Goal: Book appointment/travel/reservation

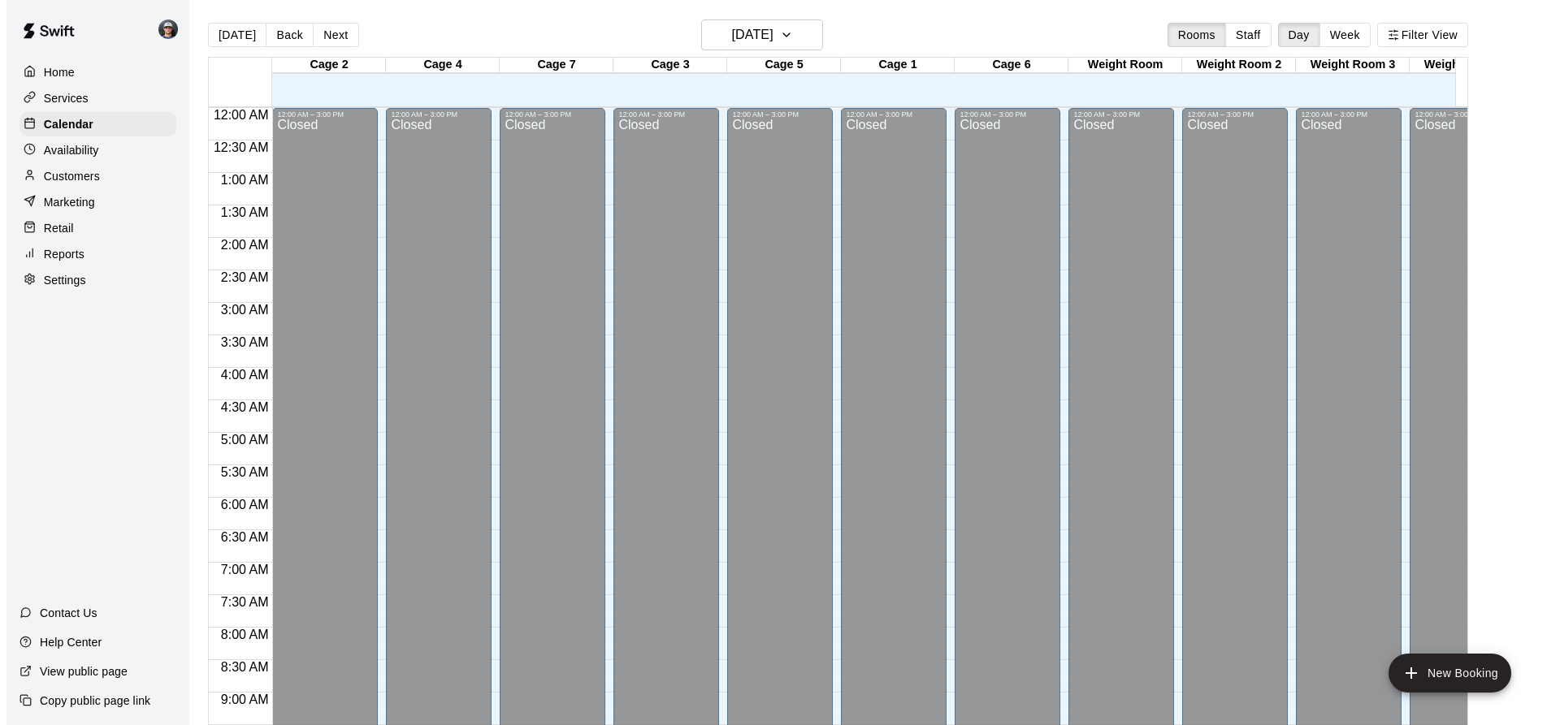
scroll to position [875, 0]
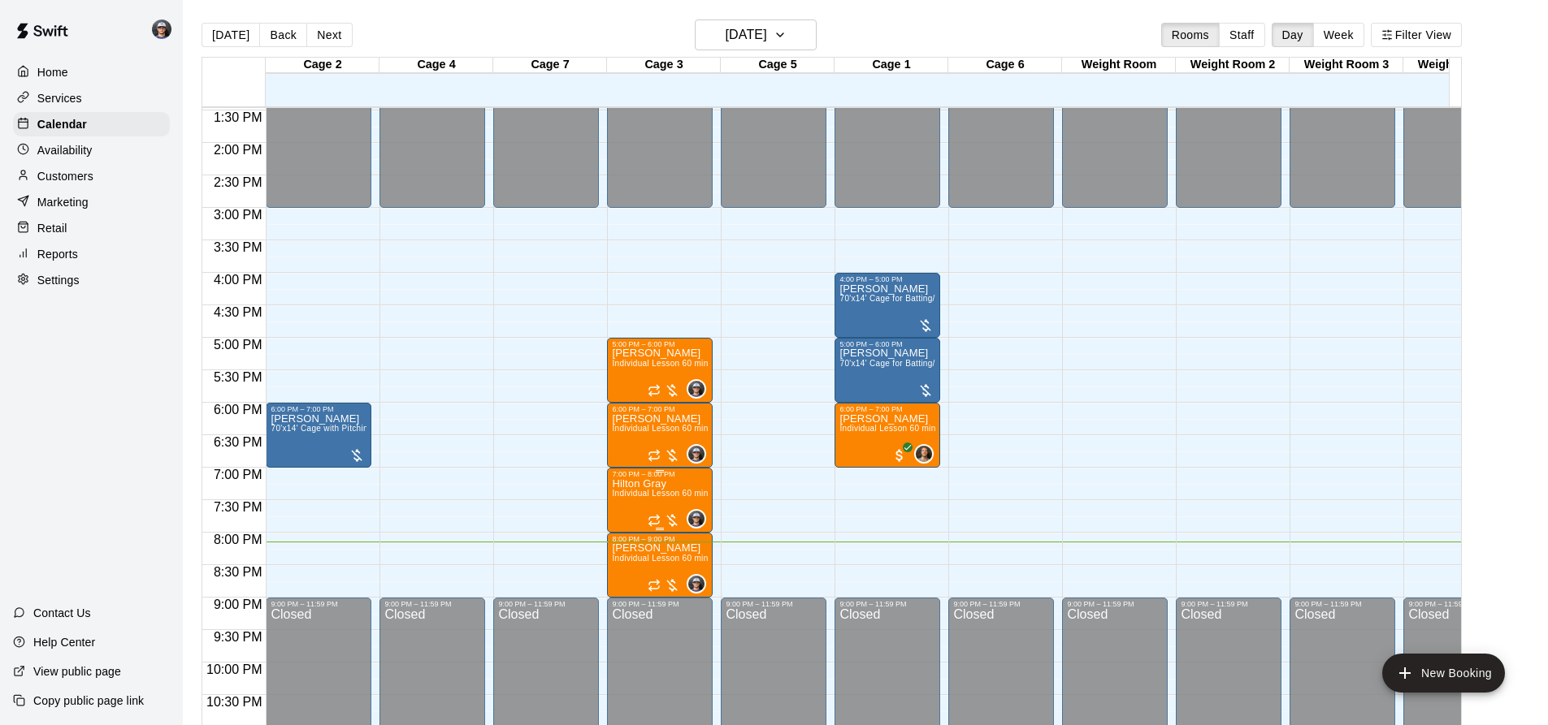
click at [687, 494] on span "Individual Lesson 60 min" at bounding box center [660, 493] width 96 height 9
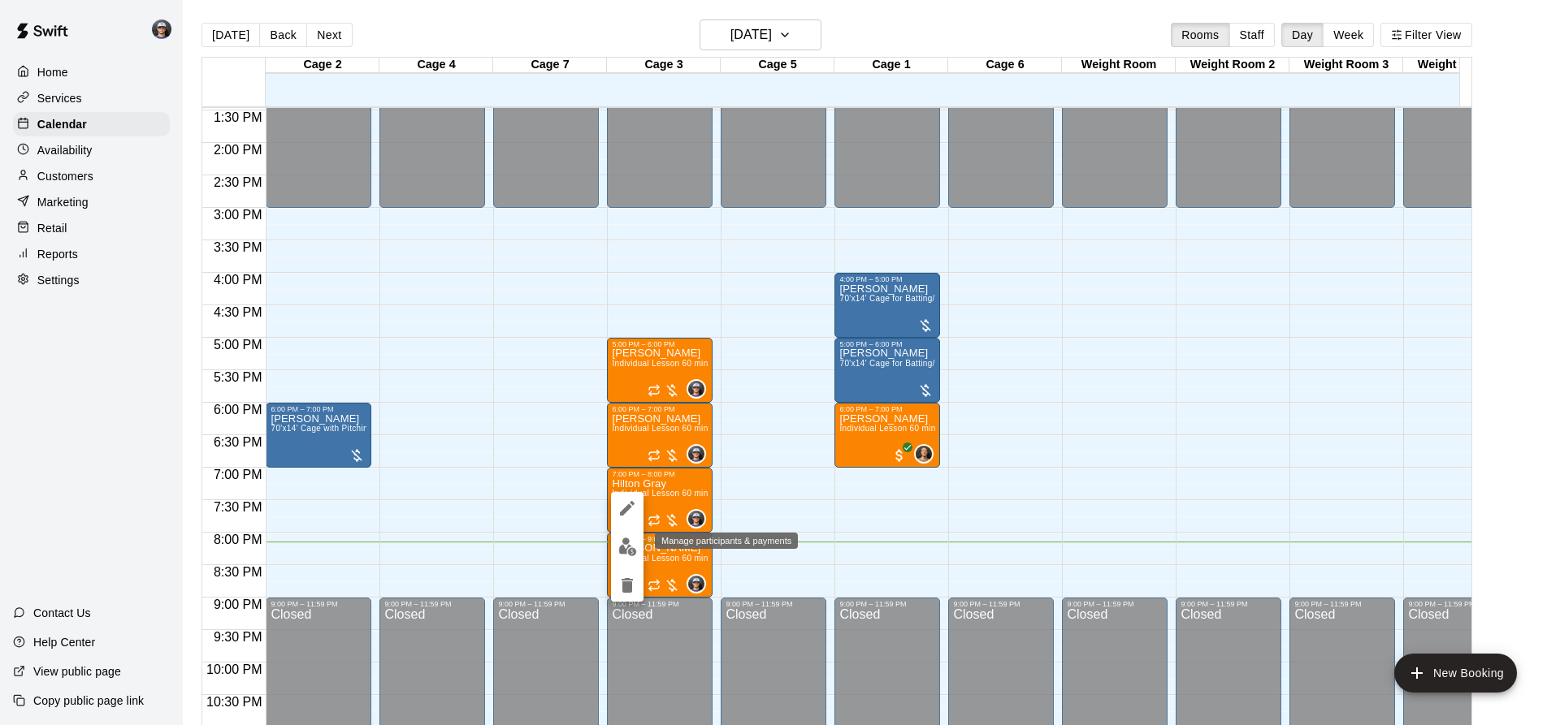
click at [627, 548] on img "edit" at bounding box center [627, 547] width 19 height 19
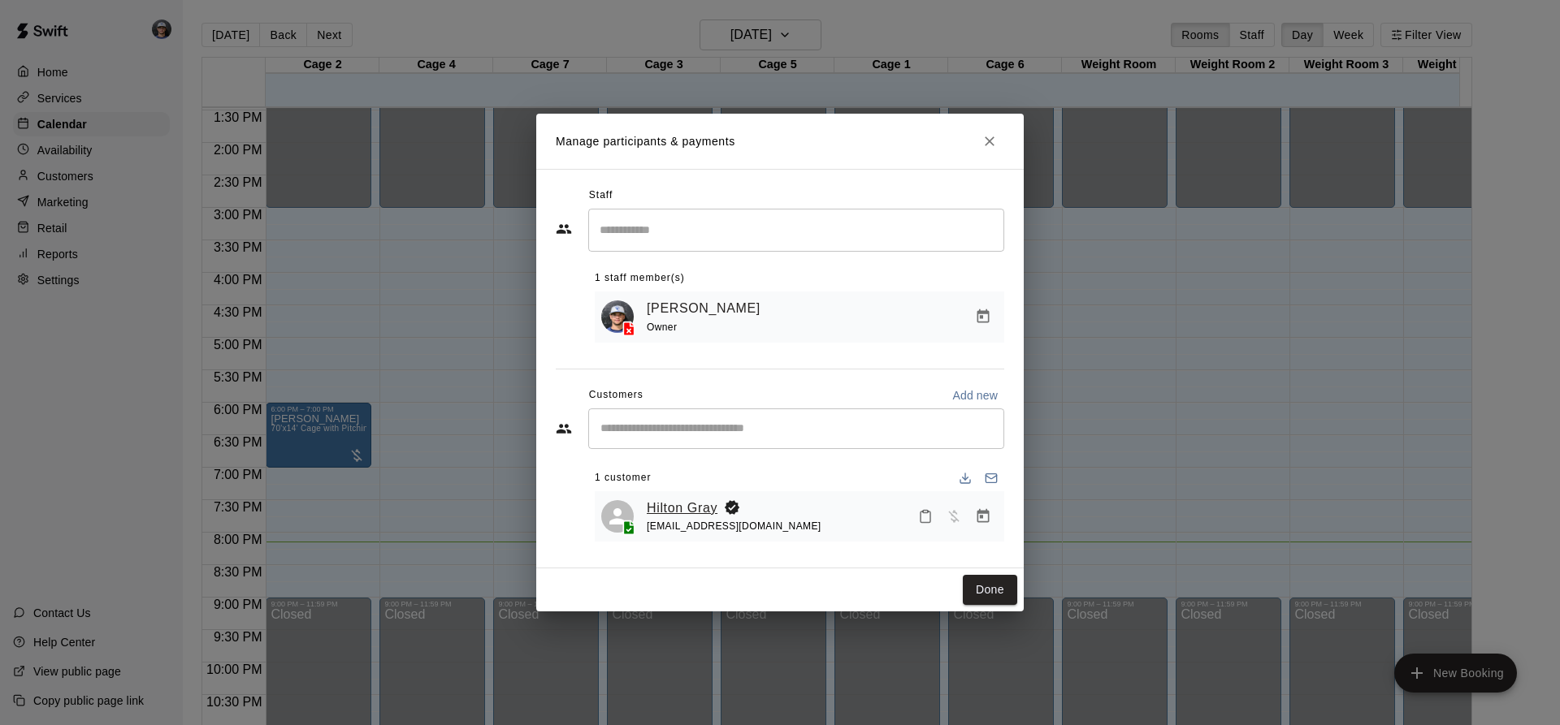
click at [677, 507] on link "Hilton Gray" at bounding box center [682, 508] width 71 height 21
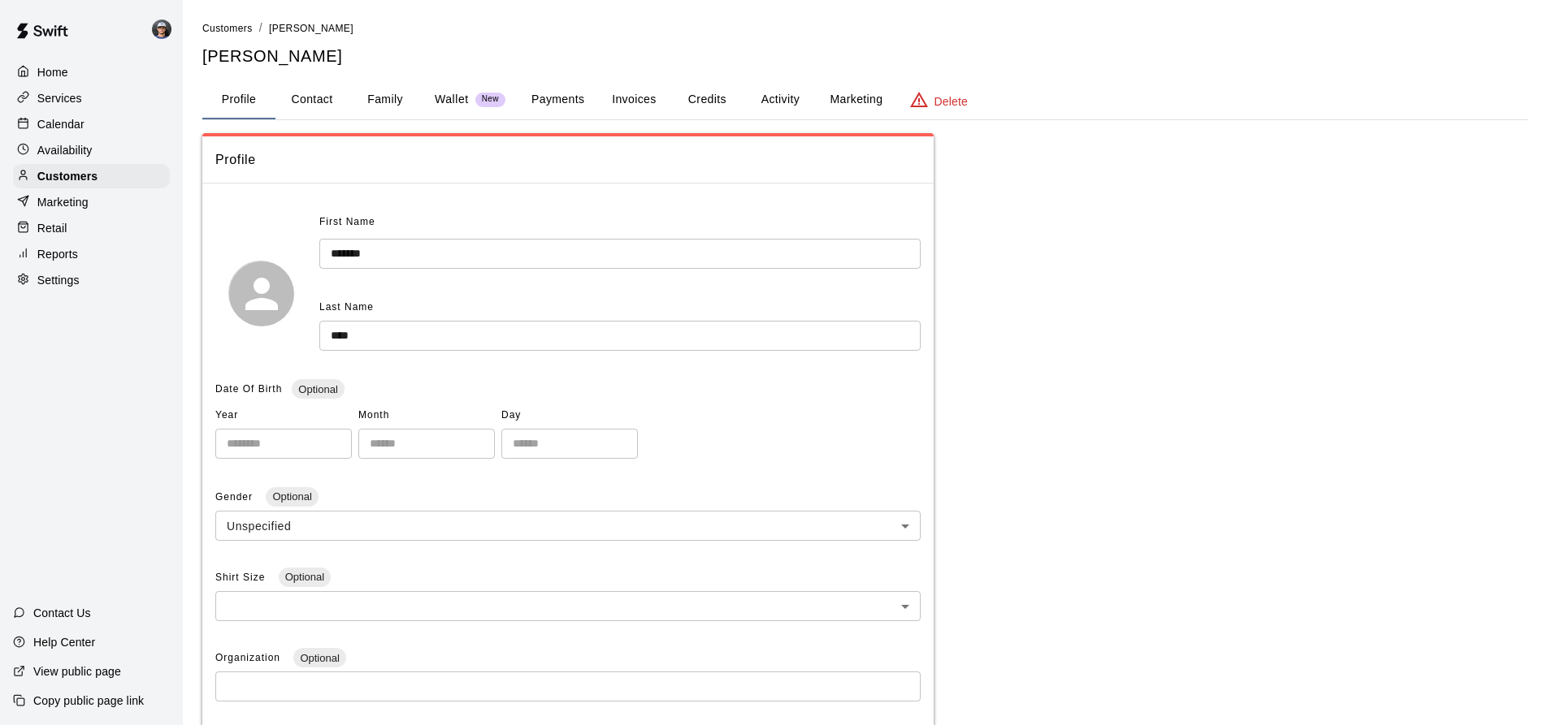
click at [548, 110] on button "Payments" at bounding box center [557, 99] width 79 height 39
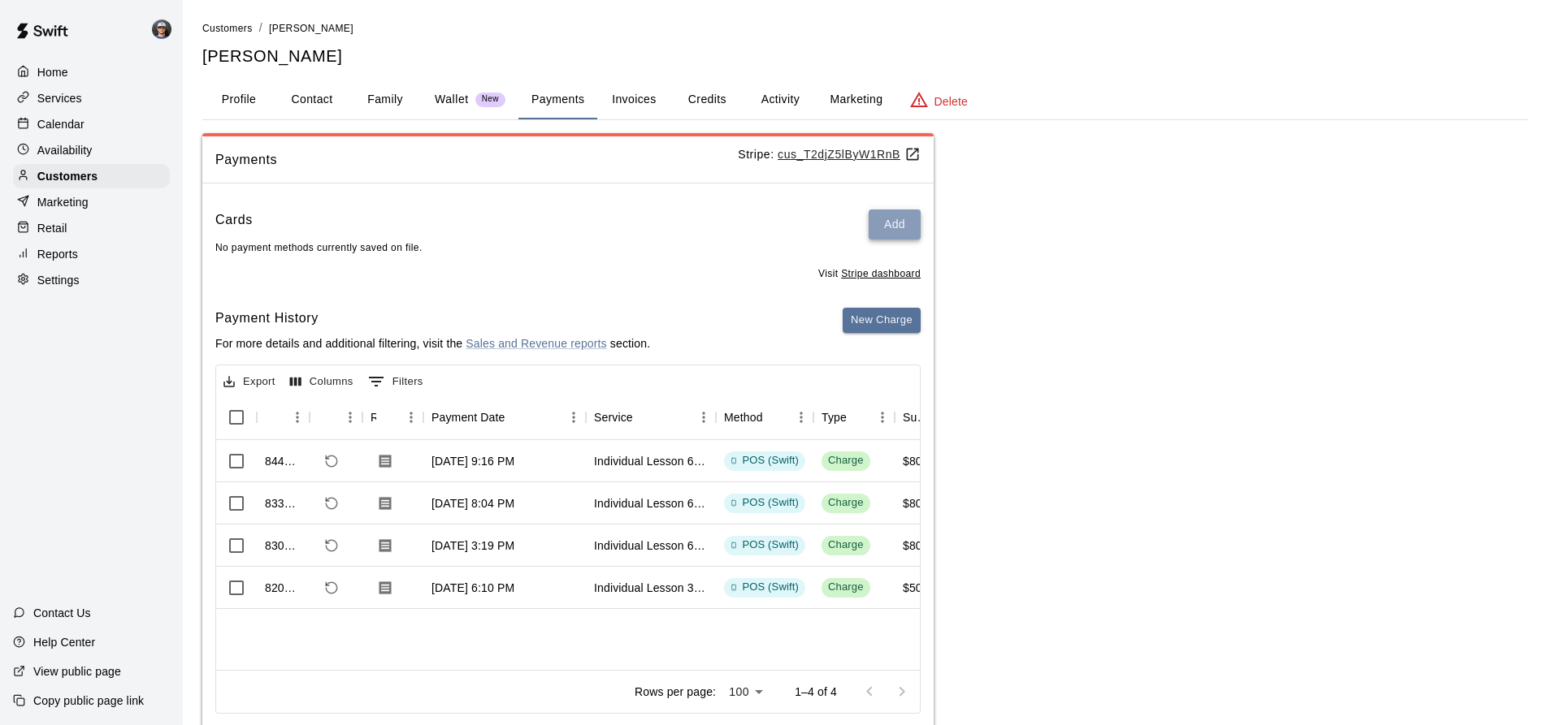
click at [883, 223] on button "Add" at bounding box center [894, 225] width 52 height 30
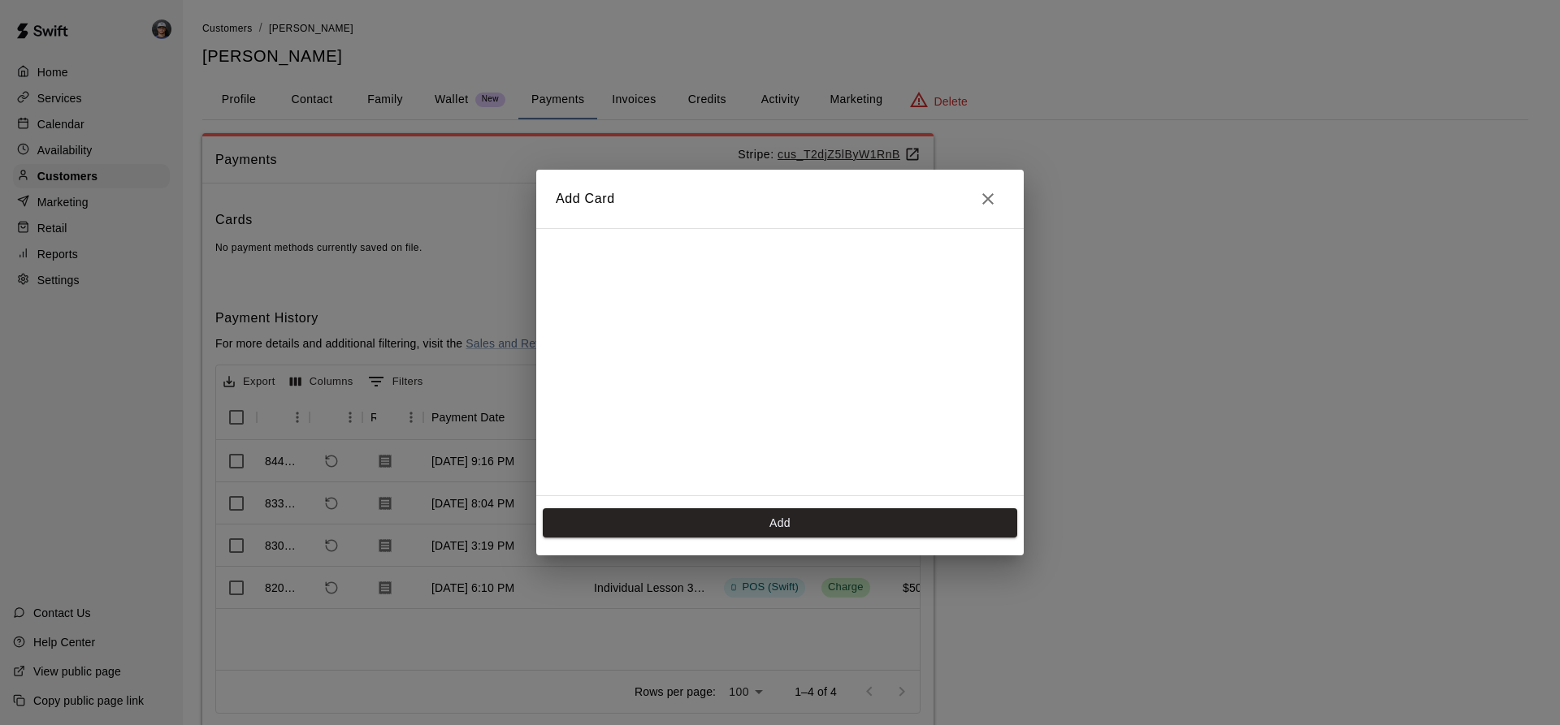
scroll to position [263, 0]
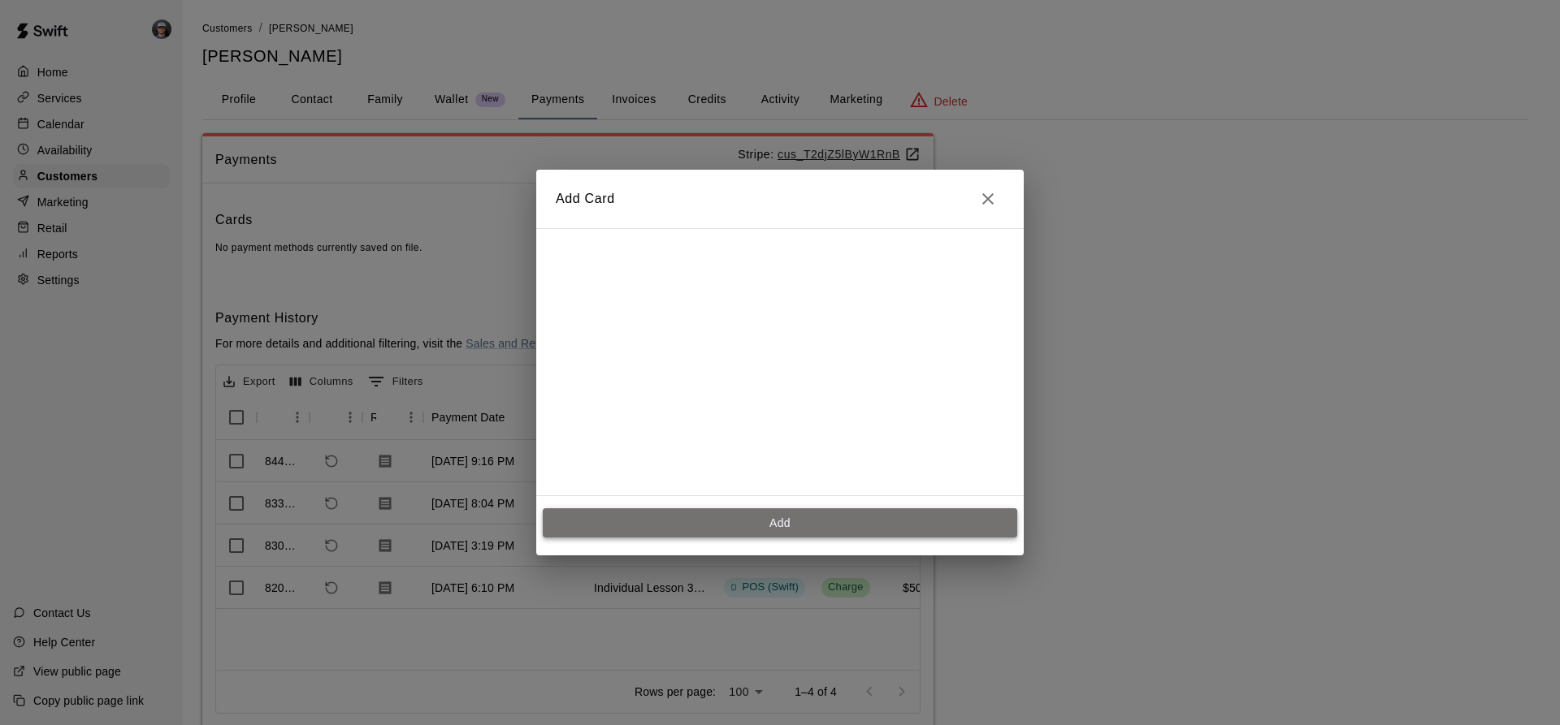
click at [787, 529] on button "Add" at bounding box center [780, 524] width 474 height 30
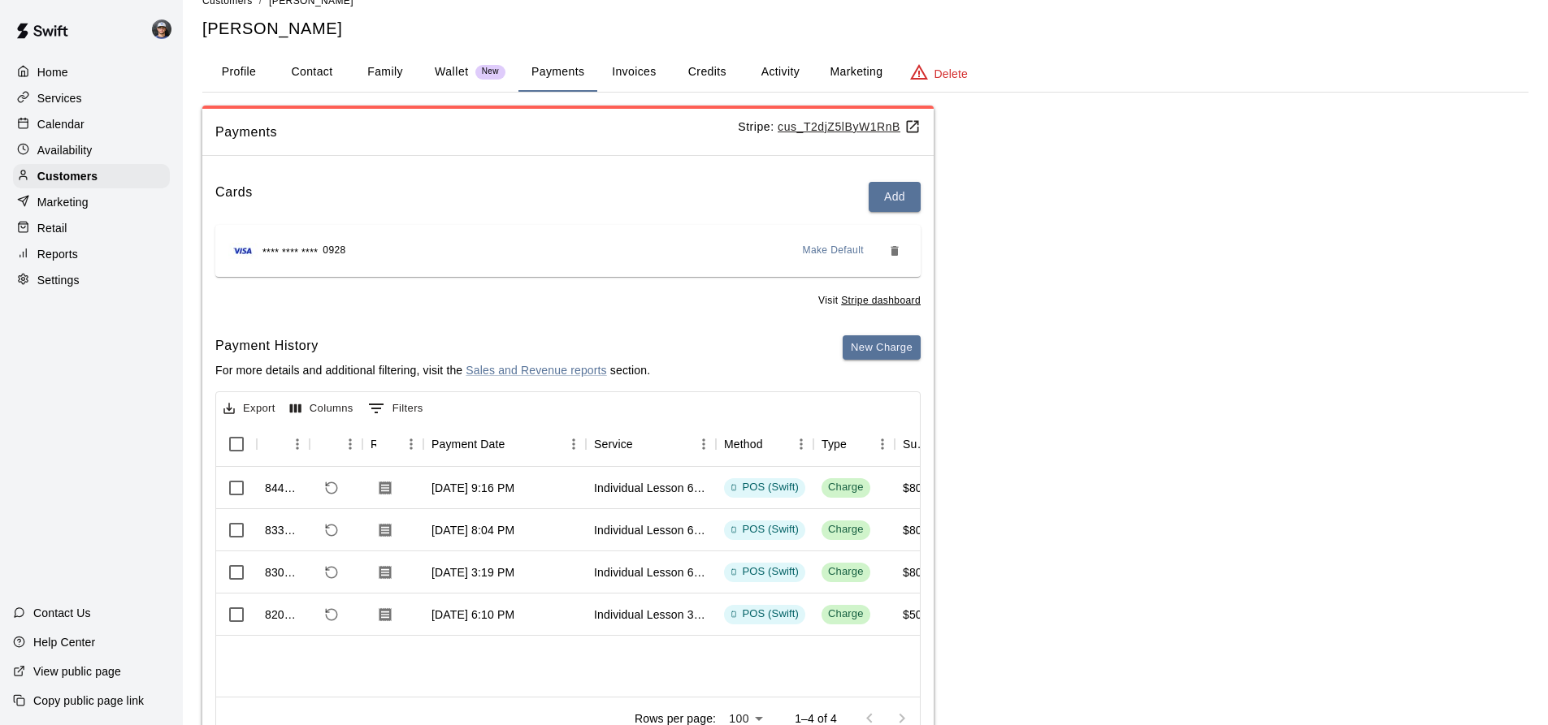
scroll to position [0, 0]
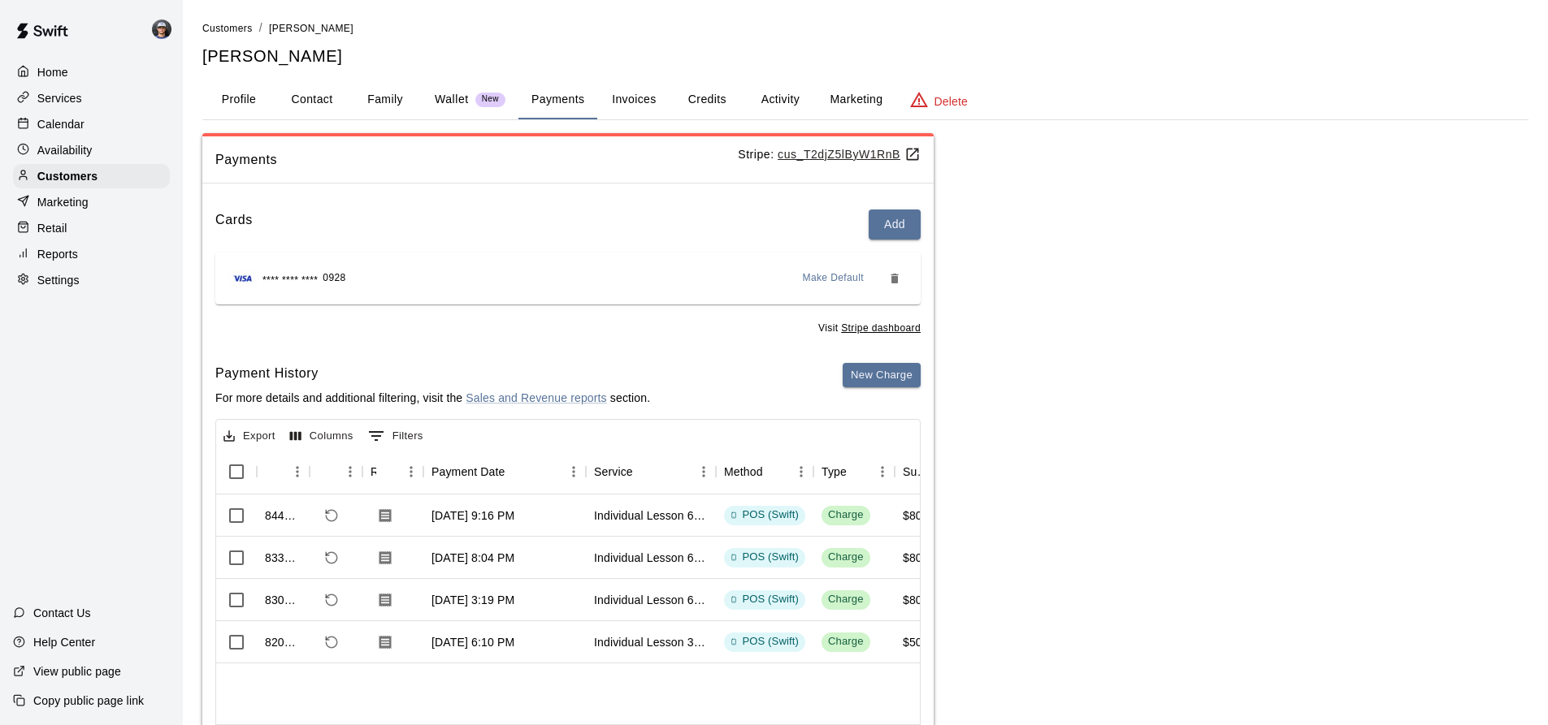
click at [89, 126] on div "Calendar" at bounding box center [91, 124] width 157 height 24
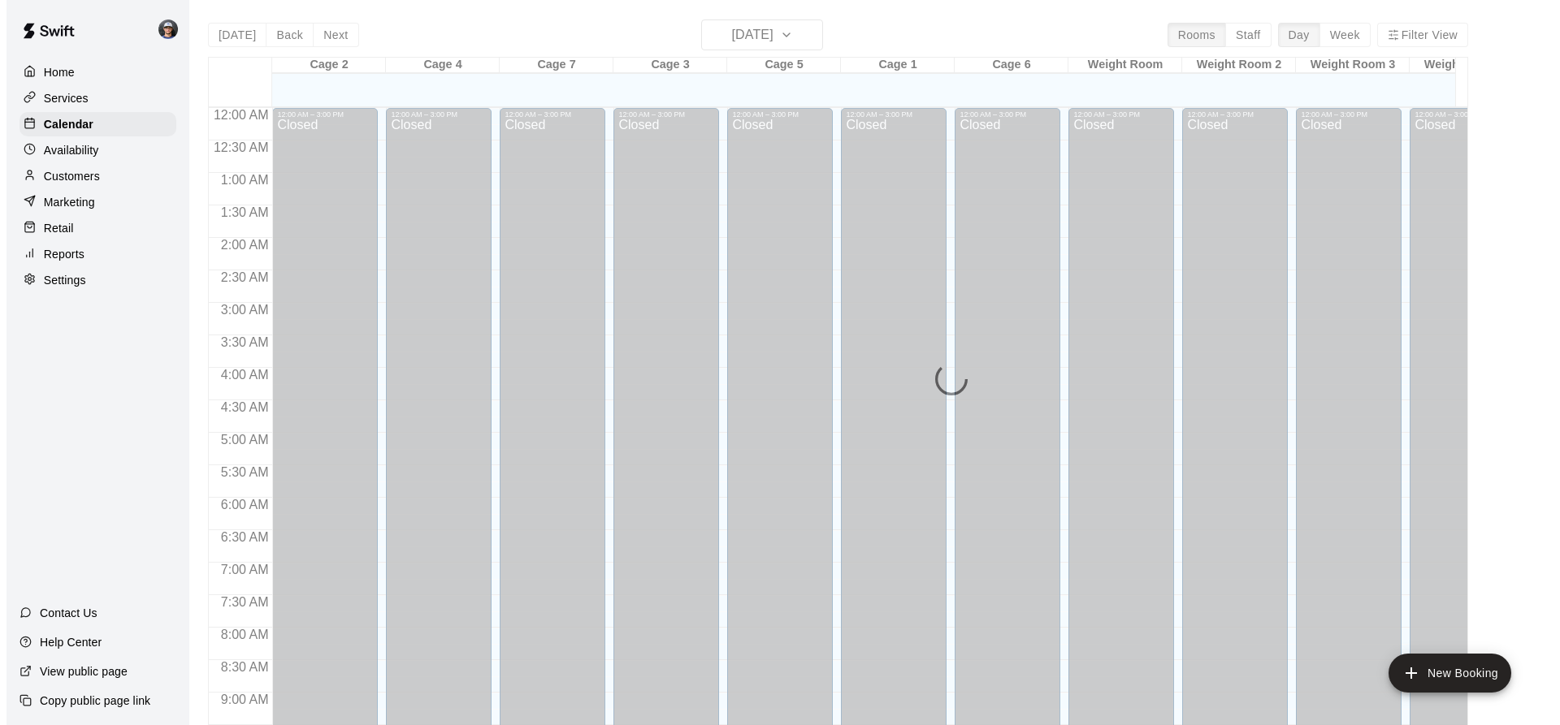
scroll to position [875, 0]
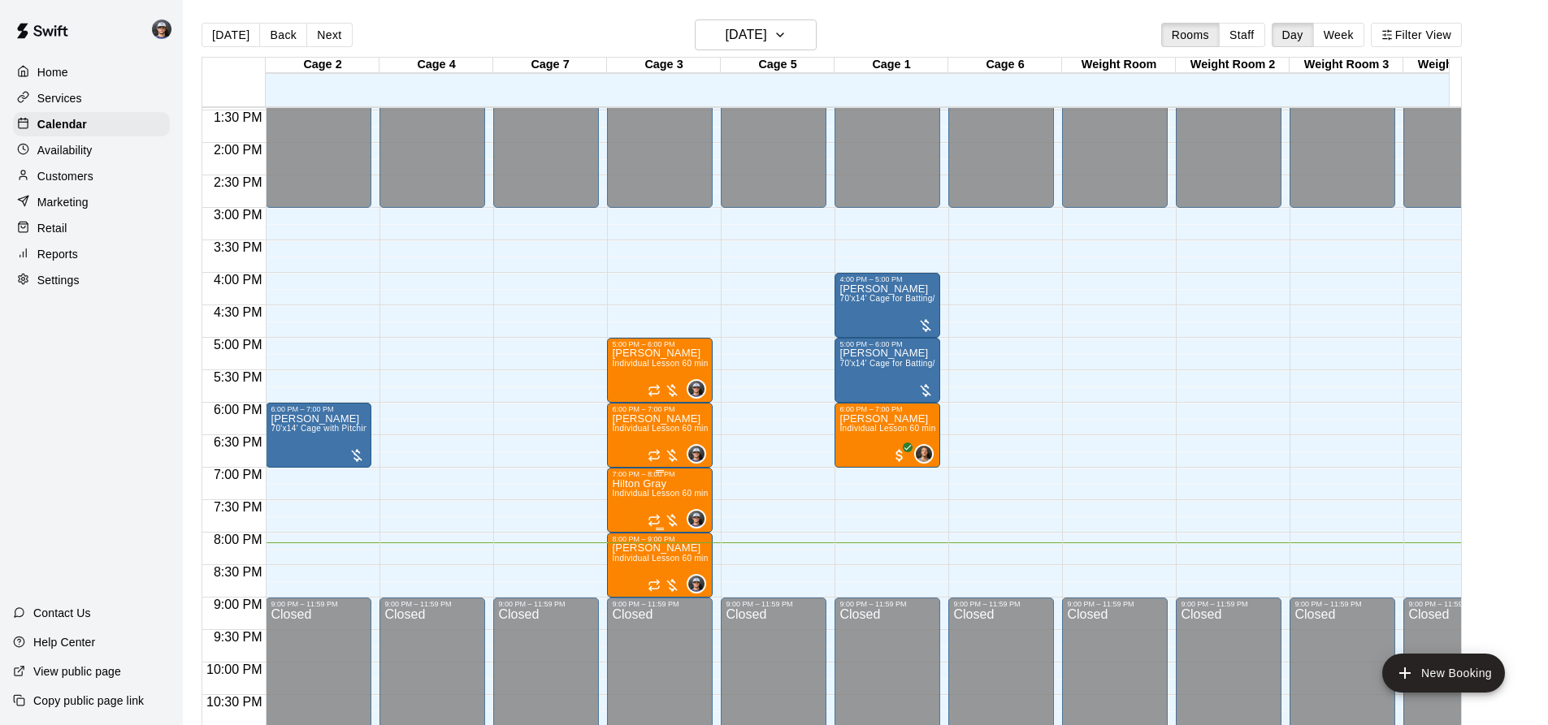
click at [665, 494] on span "Individual Lesson 60 min" at bounding box center [660, 493] width 96 height 9
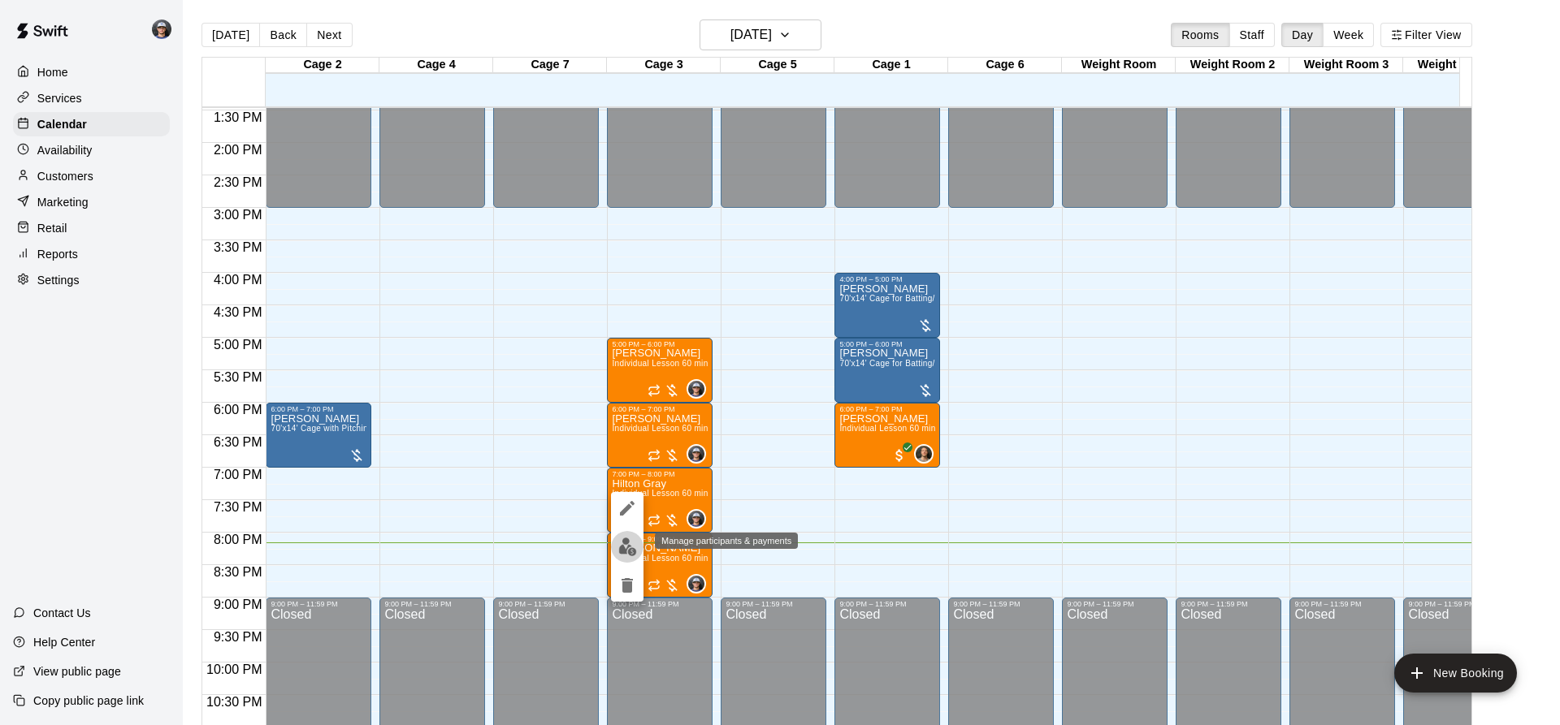
click at [618, 541] on img "edit" at bounding box center [627, 547] width 19 height 19
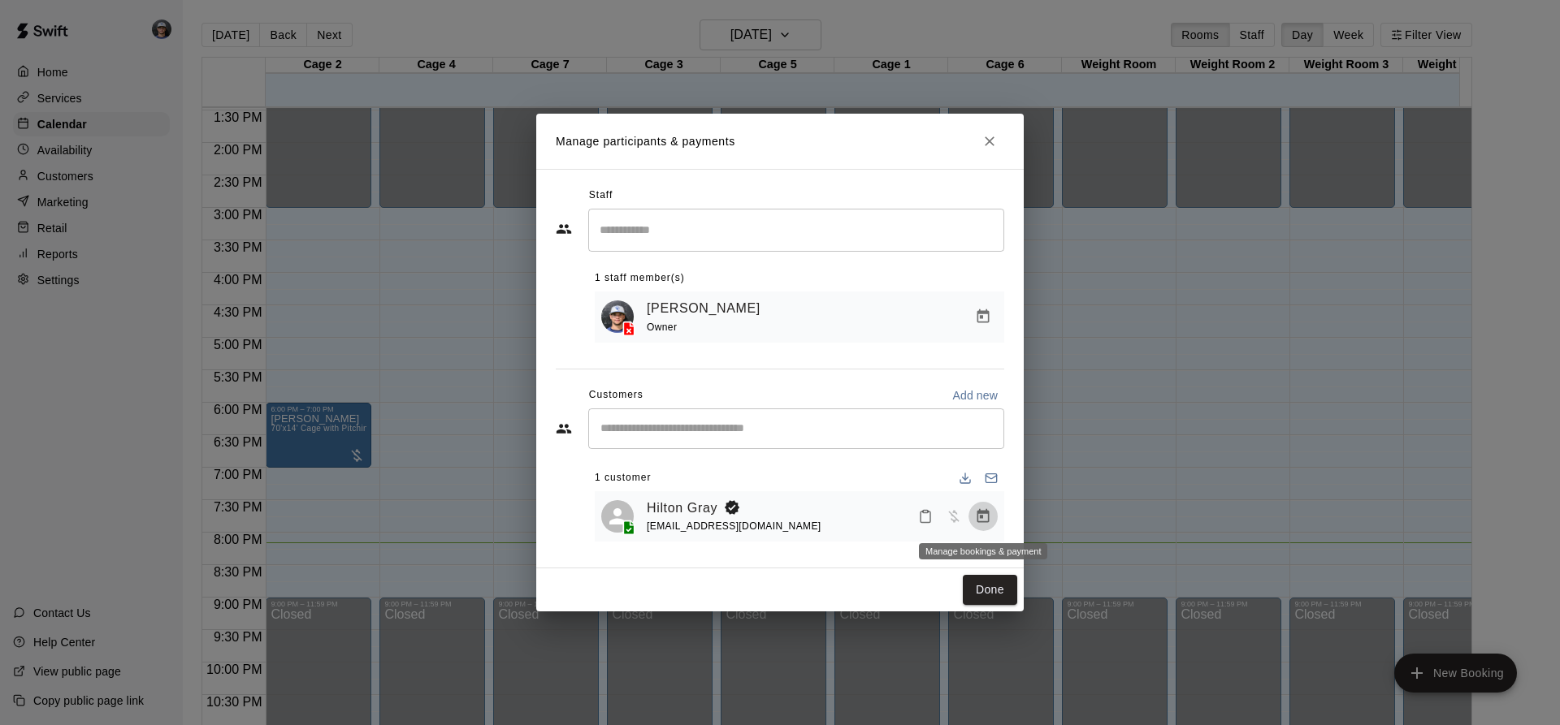
click at [978, 509] on icon "Manage bookings & payment" at bounding box center [983, 517] width 16 height 16
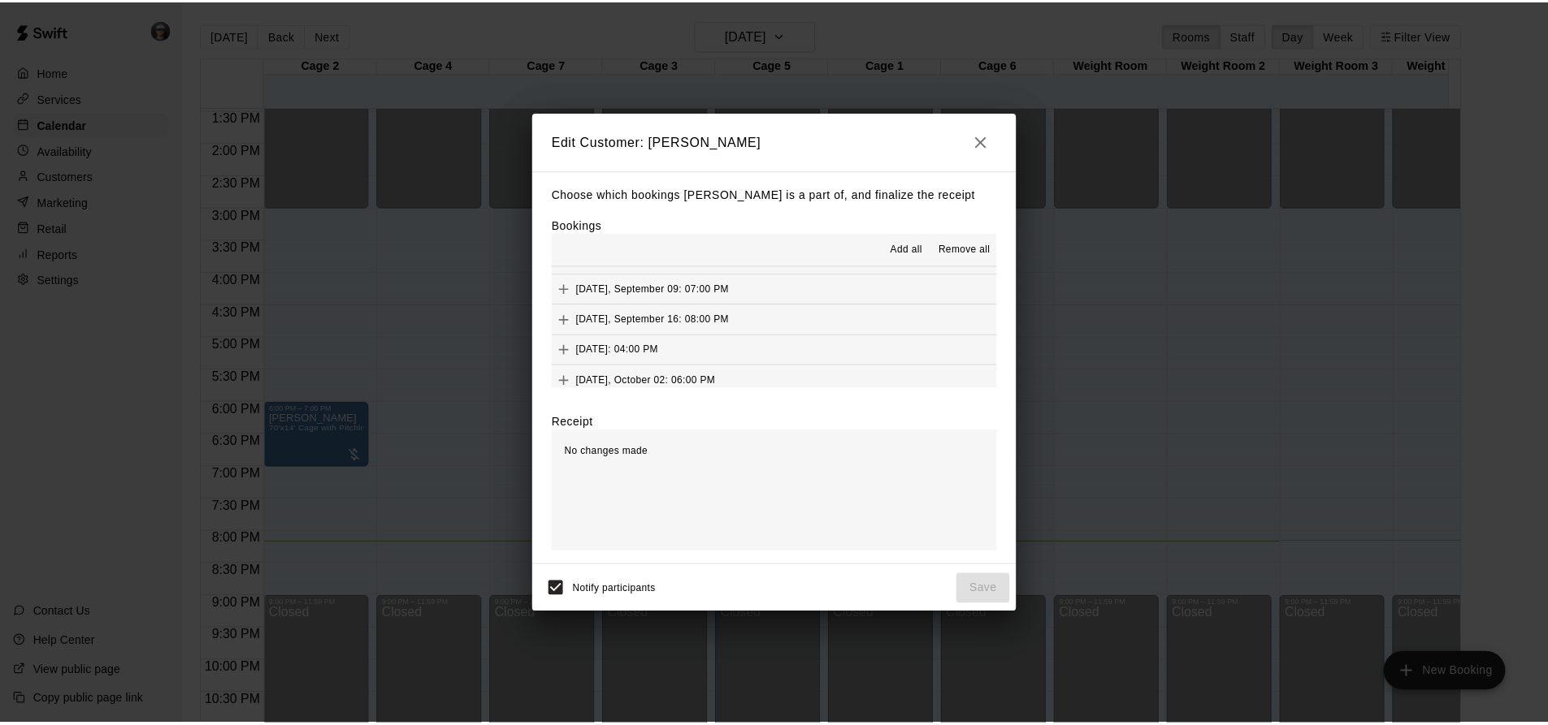
scroll to position [123, 0]
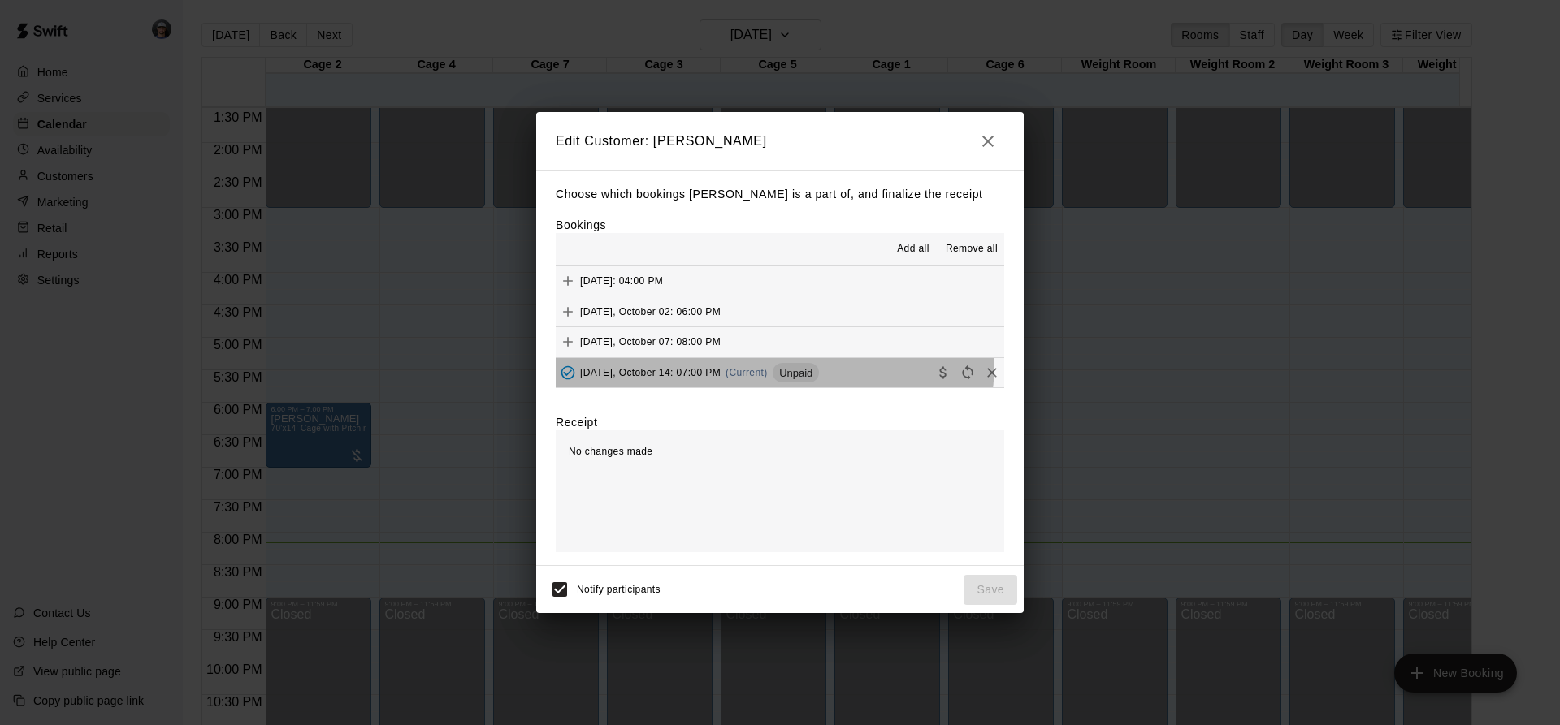
click at [768, 363] on div "[DATE], October 14: 07:00 PM (Current) Unpaid" at bounding box center [687, 373] width 263 height 24
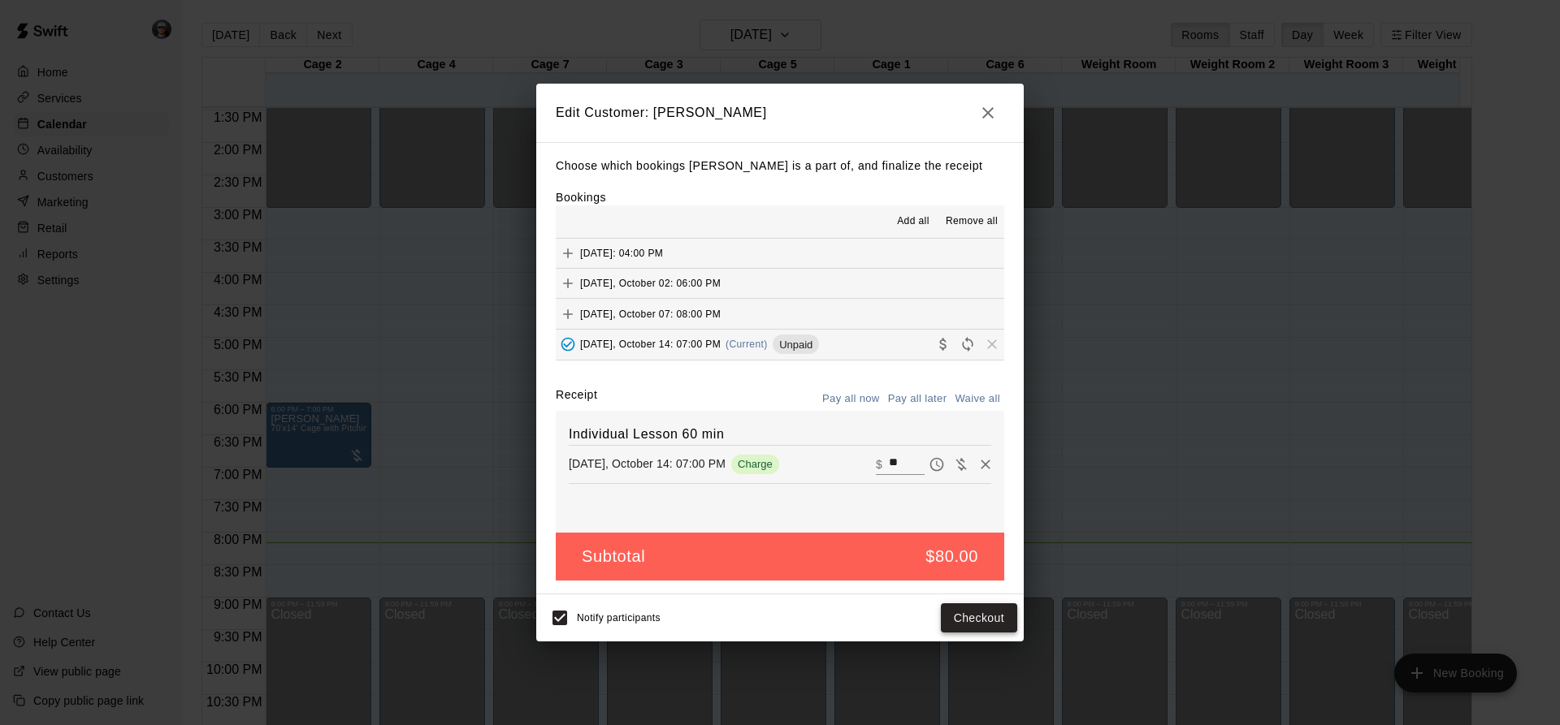
drag, startPoint x: 952, startPoint y: 598, endPoint x: 952, endPoint y: 611, distance: 13.0
click at [952, 611] on div "Notify participants Checkout" at bounding box center [779, 618] width 487 height 47
click at [952, 611] on button "Checkout" at bounding box center [979, 619] width 76 height 30
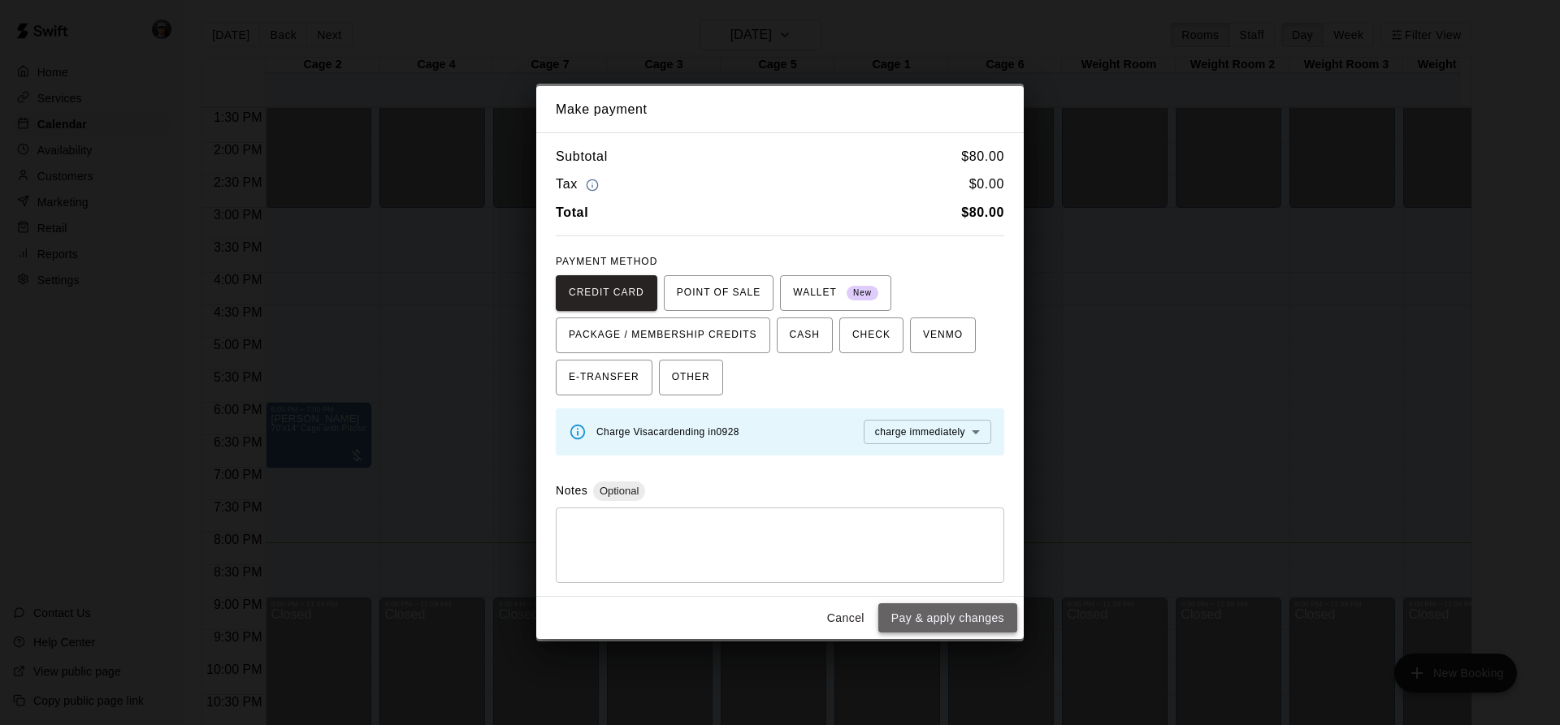
click at [934, 626] on button "Pay & apply changes" at bounding box center [947, 619] width 139 height 30
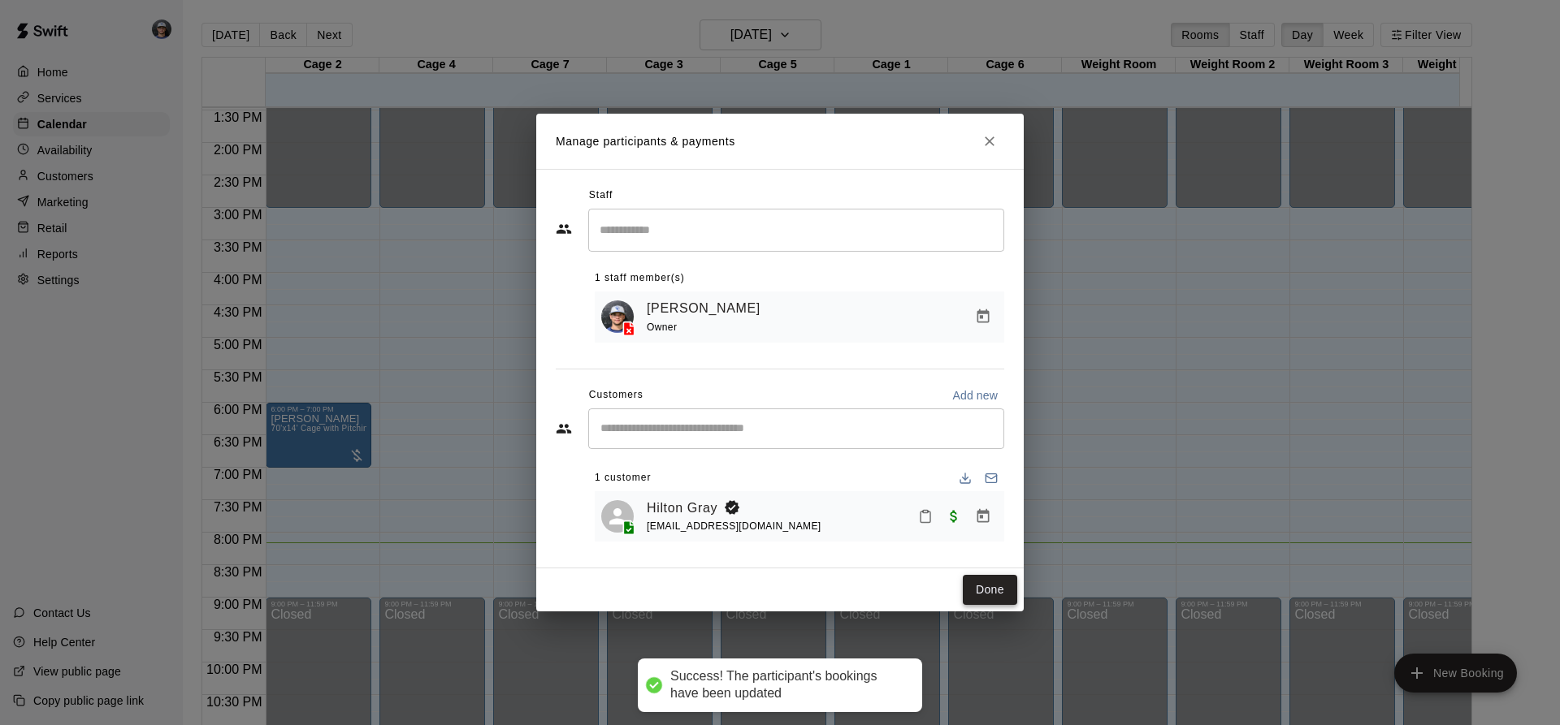
drag, startPoint x: 976, startPoint y: 607, endPoint x: 398, endPoint y: 298, distance: 654.9
click at [975, 605] on button "Done" at bounding box center [990, 590] width 54 height 30
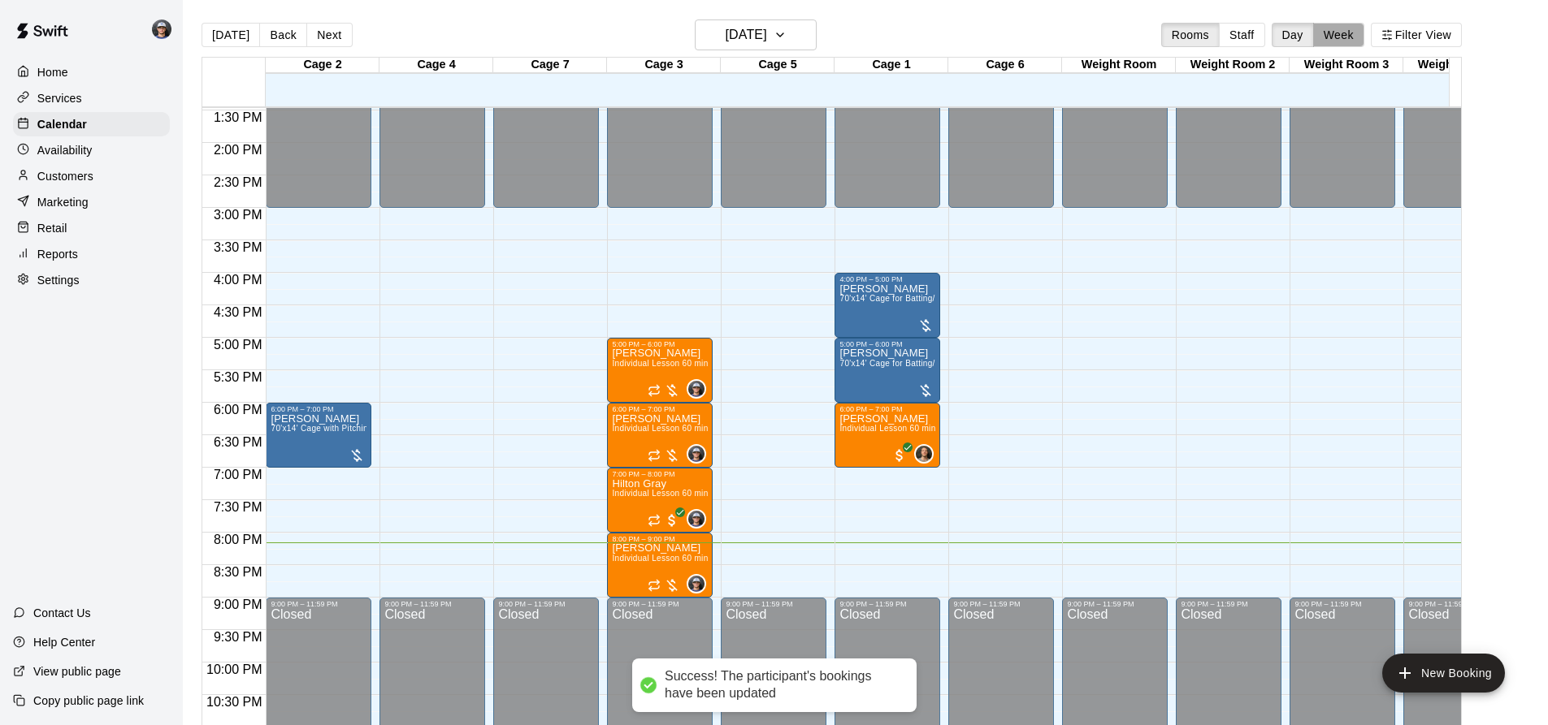
click at [1364, 26] on button "Week" at bounding box center [1338, 35] width 51 height 24
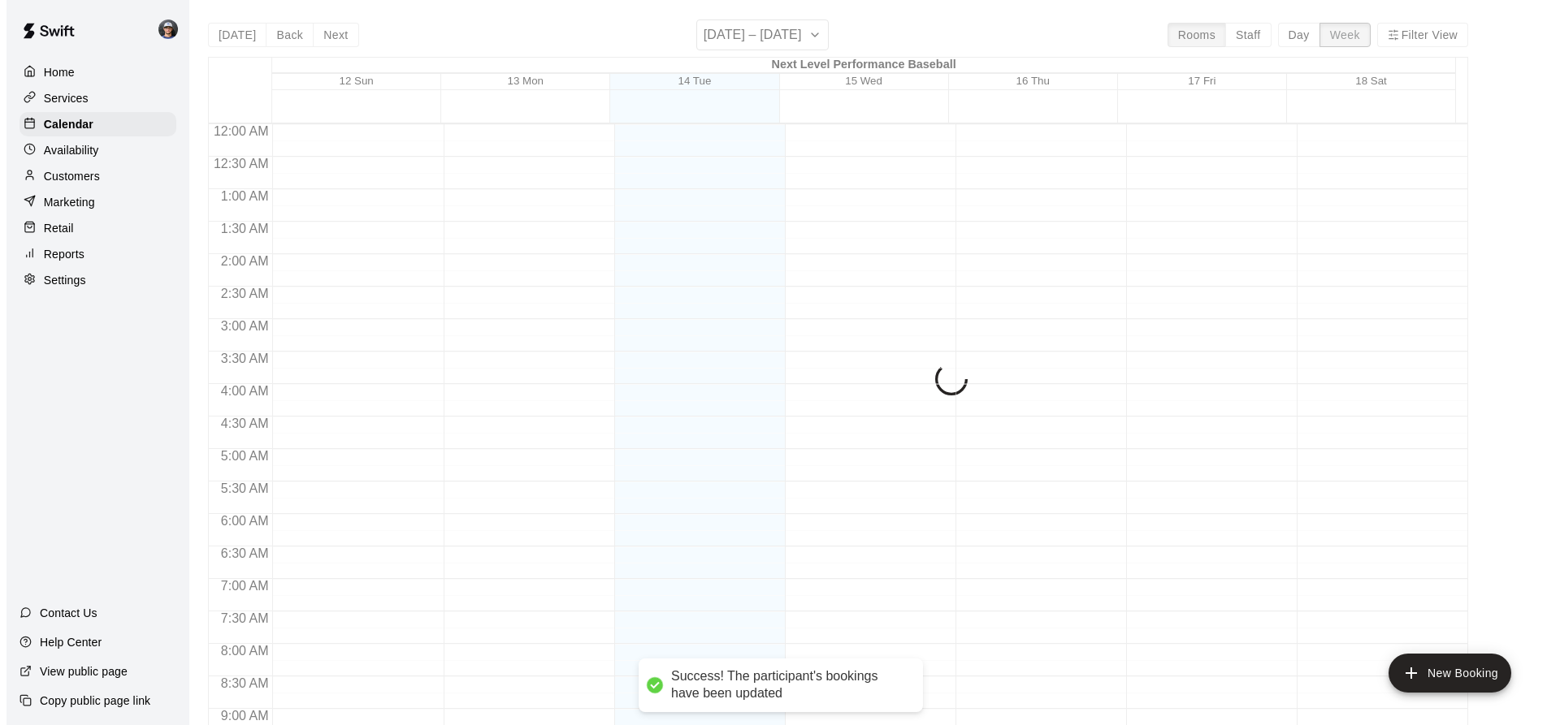
scroll to position [942, 0]
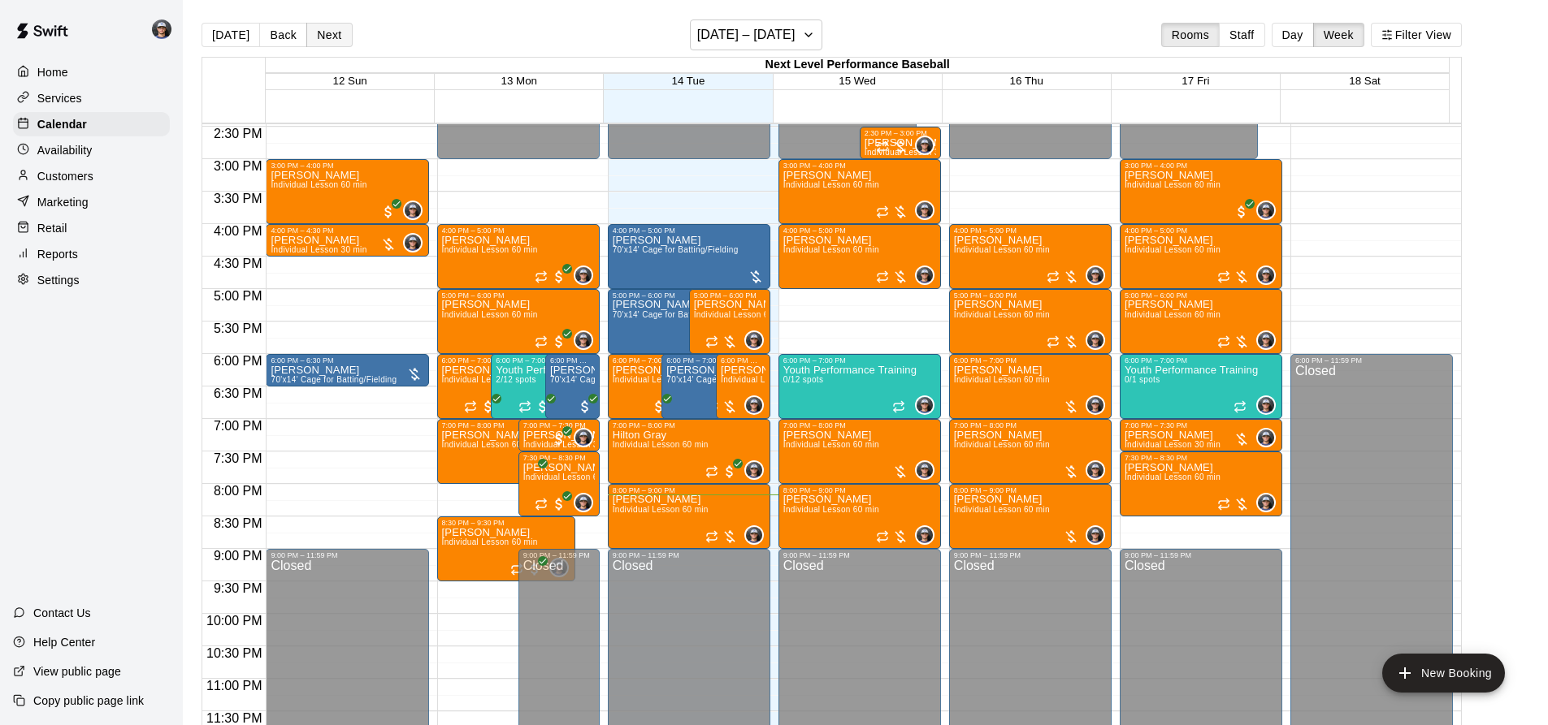
click at [329, 41] on button "Next" at bounding box center [328, 35] width 45 height 24
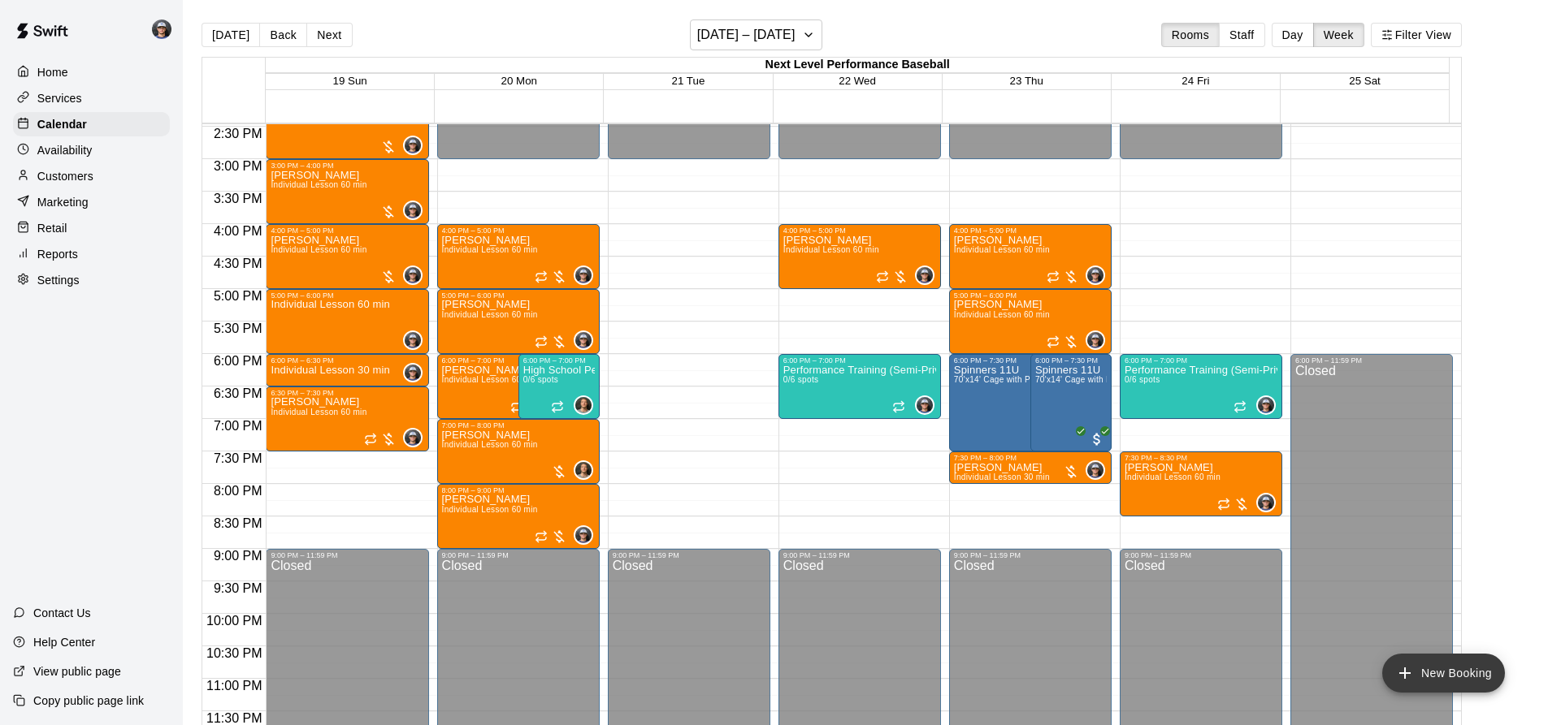
click at [1414, 660] on button "New Booking" at bounding box center [1443, 673] width 123 height 39
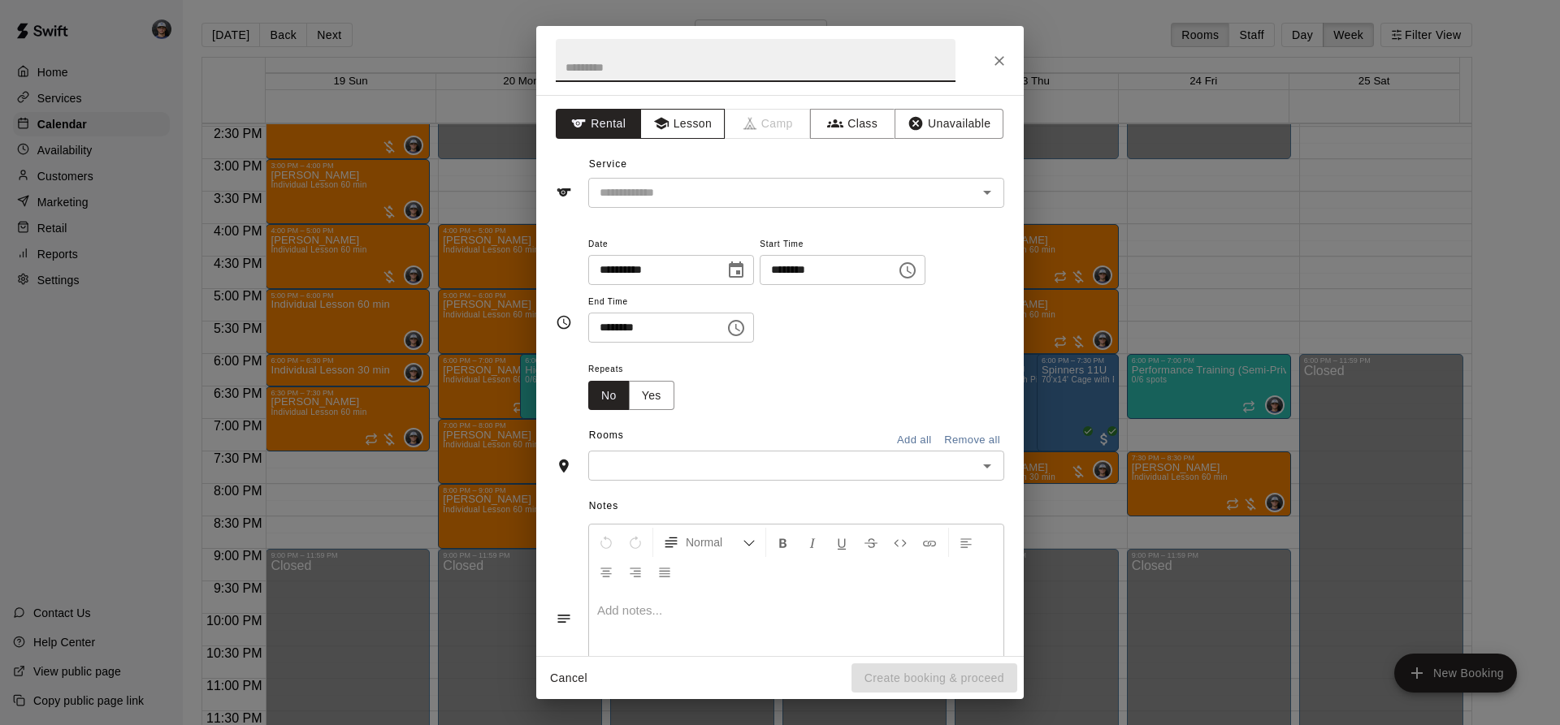
click at [653, 120] on icon "button" at bounding box center [660, 124] width 15 height 12
click at [688, 197] on input "text" at bounding box center [772, 193] width 358 height 20
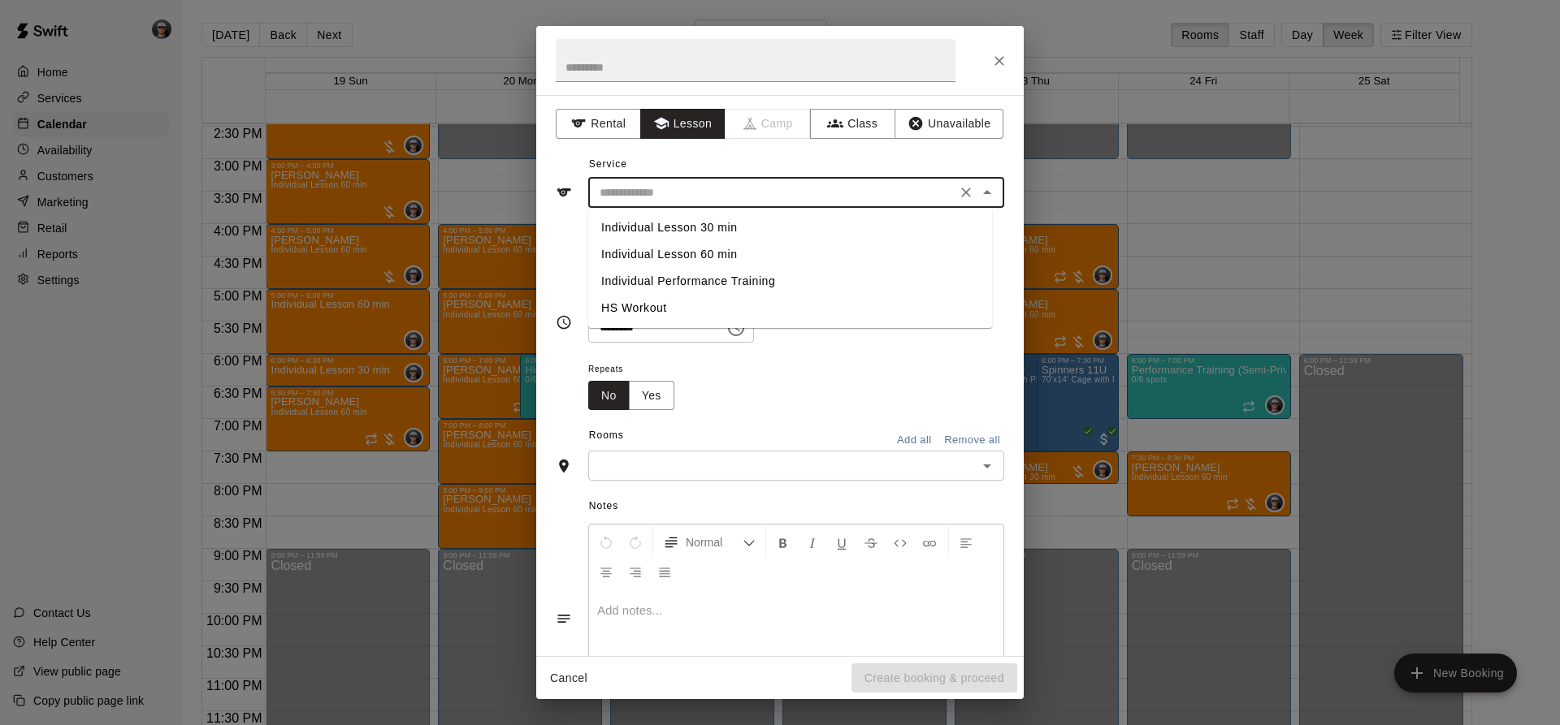
click at [685, 247] on li "Individual Lesson 60 min" at bounding box center [790, 254] width 404 height 27
type input "**********"
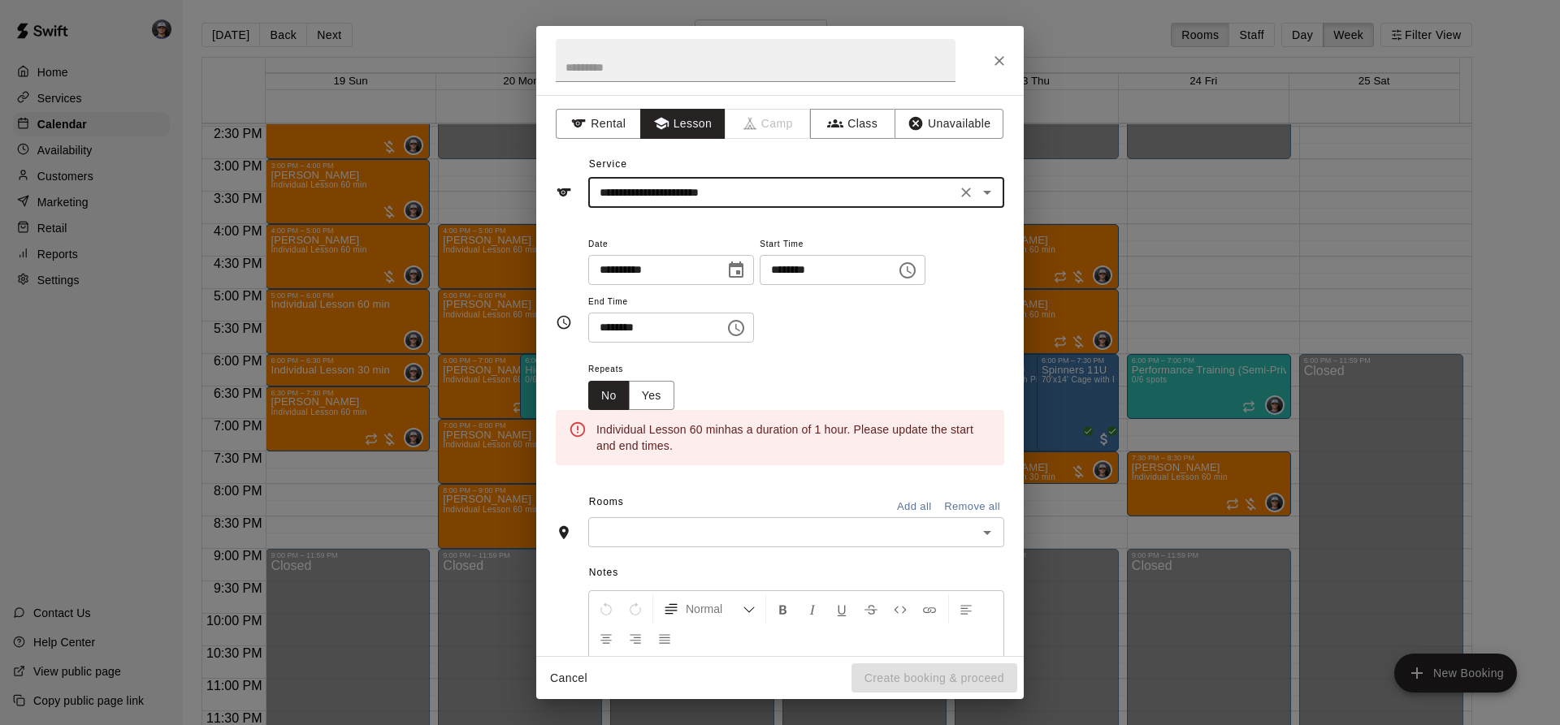
click at [743, 276] on icon "Choose date, selected date is Oct 21, 2025" at bounding box center [736, 270] width 15 height 16
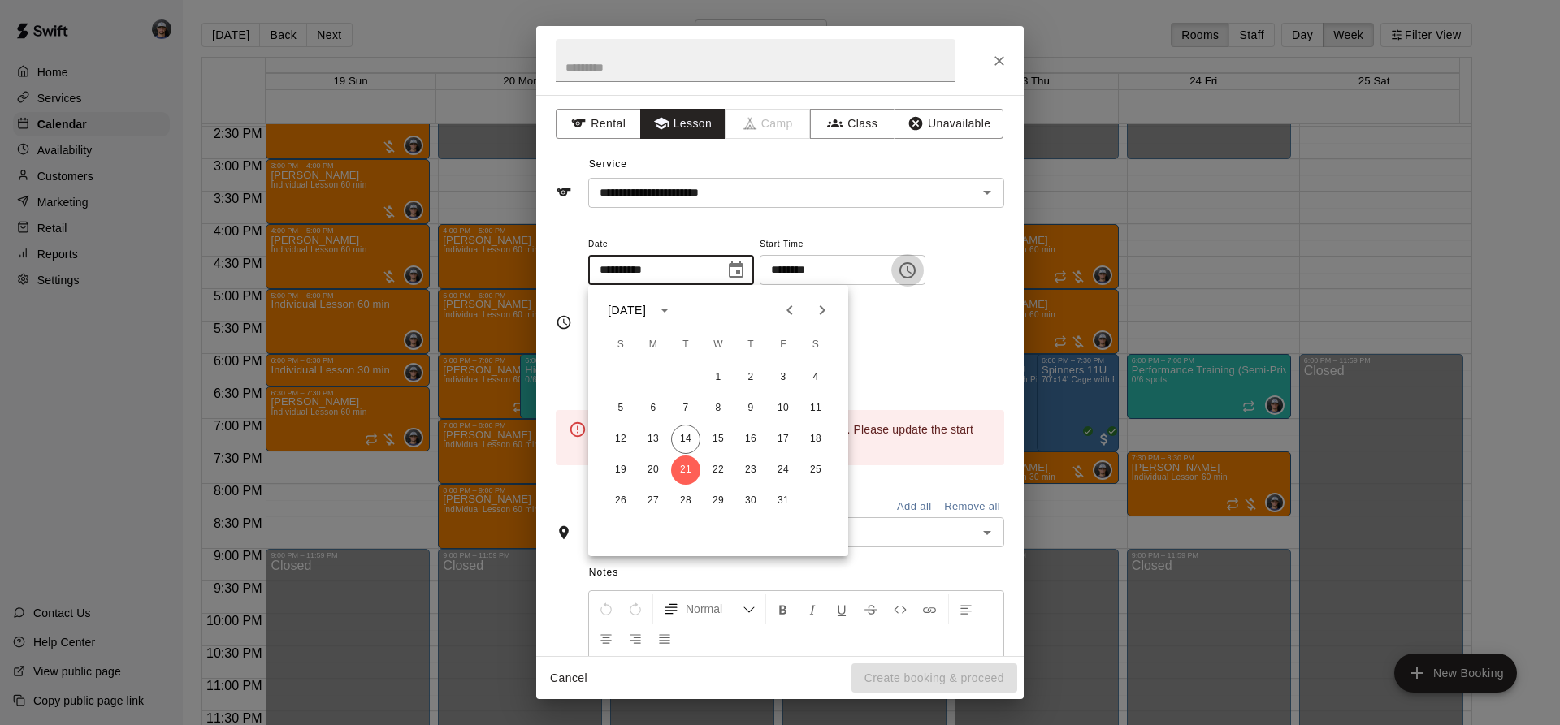
click at [916, 277] on icon "Choose time, selected time is 8:00 PM" at bounding box center [907, 270] width 16 height 16
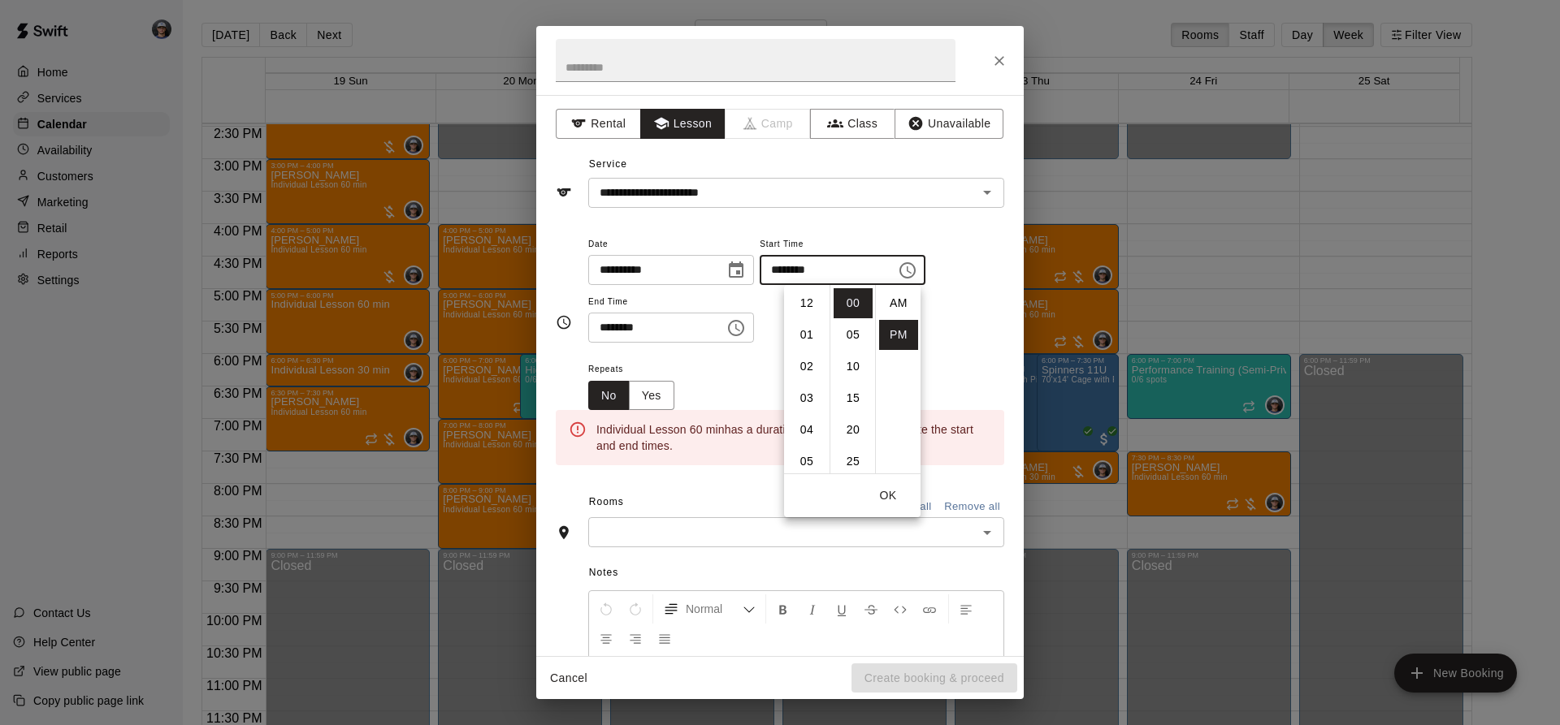
scroll to position [29, 0]
click at [804, 354] on li "07" at bounding box center [806, 353] width 39 height 30
type input "********"
click at [746, 330] on icon "Choose time, selected time is 8:30 PM" at bounding box center [735, 327] width 19 height 19
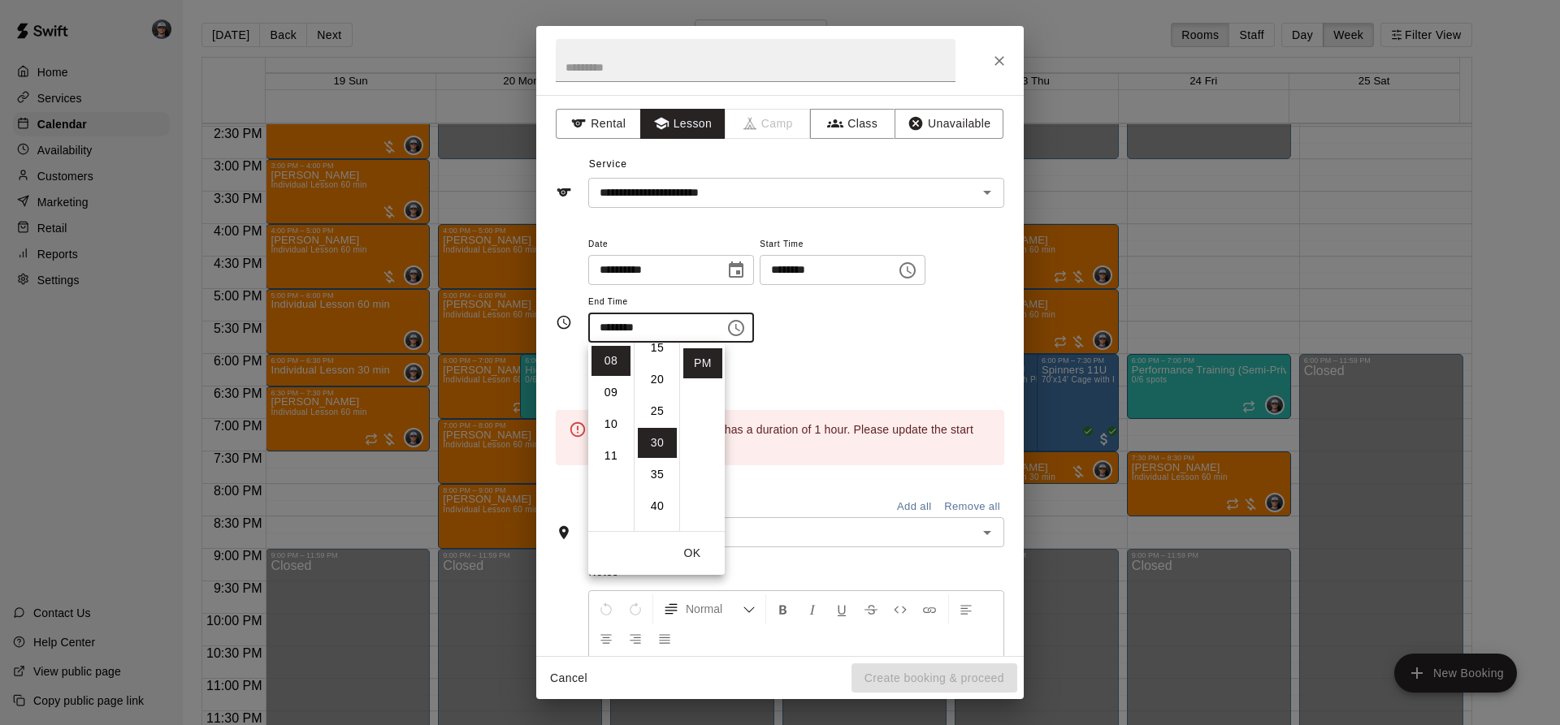
scroll to position [0, 0]
click at [660, 362] on li "00" at bounding box center [657, 361] width 39 height 30
type input "********"
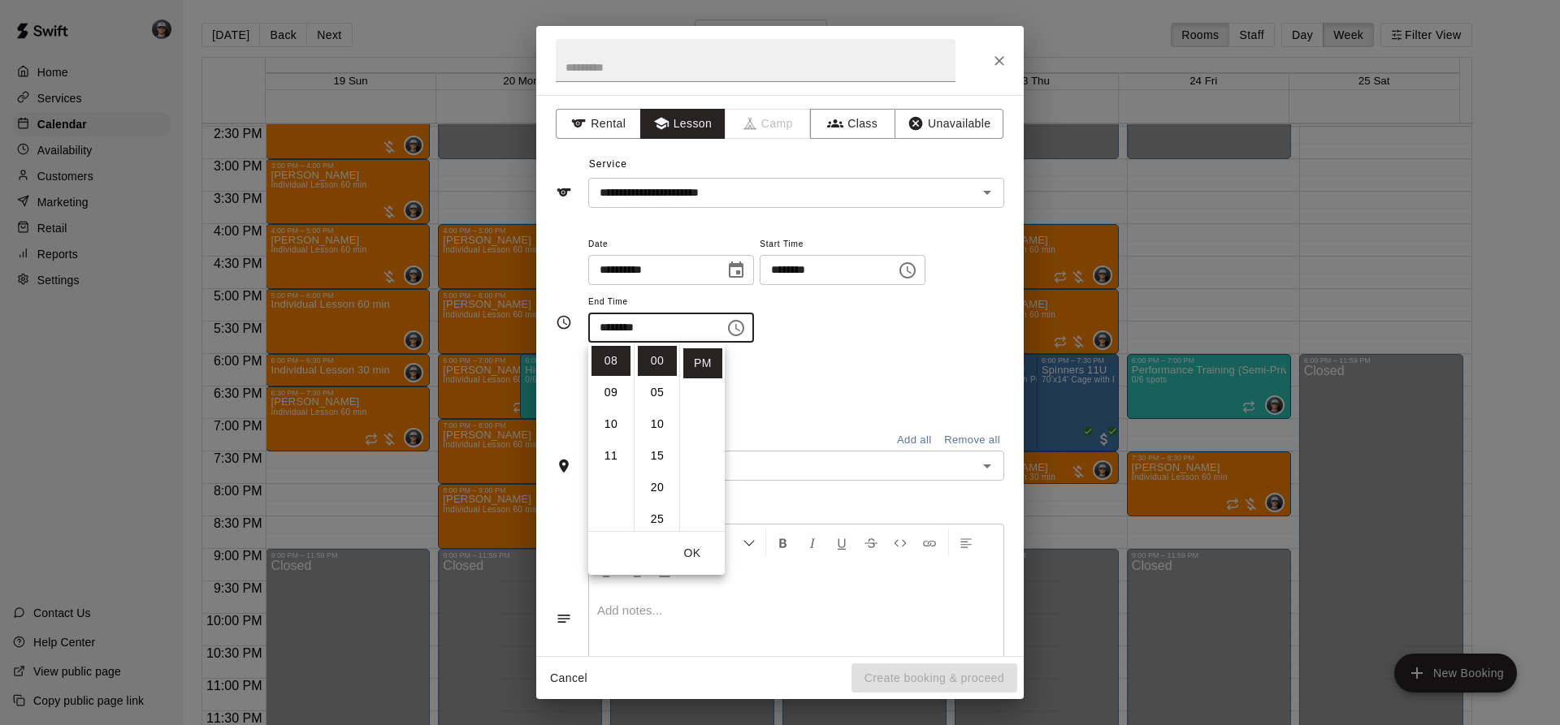
drag, startPoint x: 821, startPoint y: 356, endPoint x: 805, endPoint y: 406, distance: 52.9
click at [821, 357] on div "**********" at bounding box center [796, 297] width 416 height 126
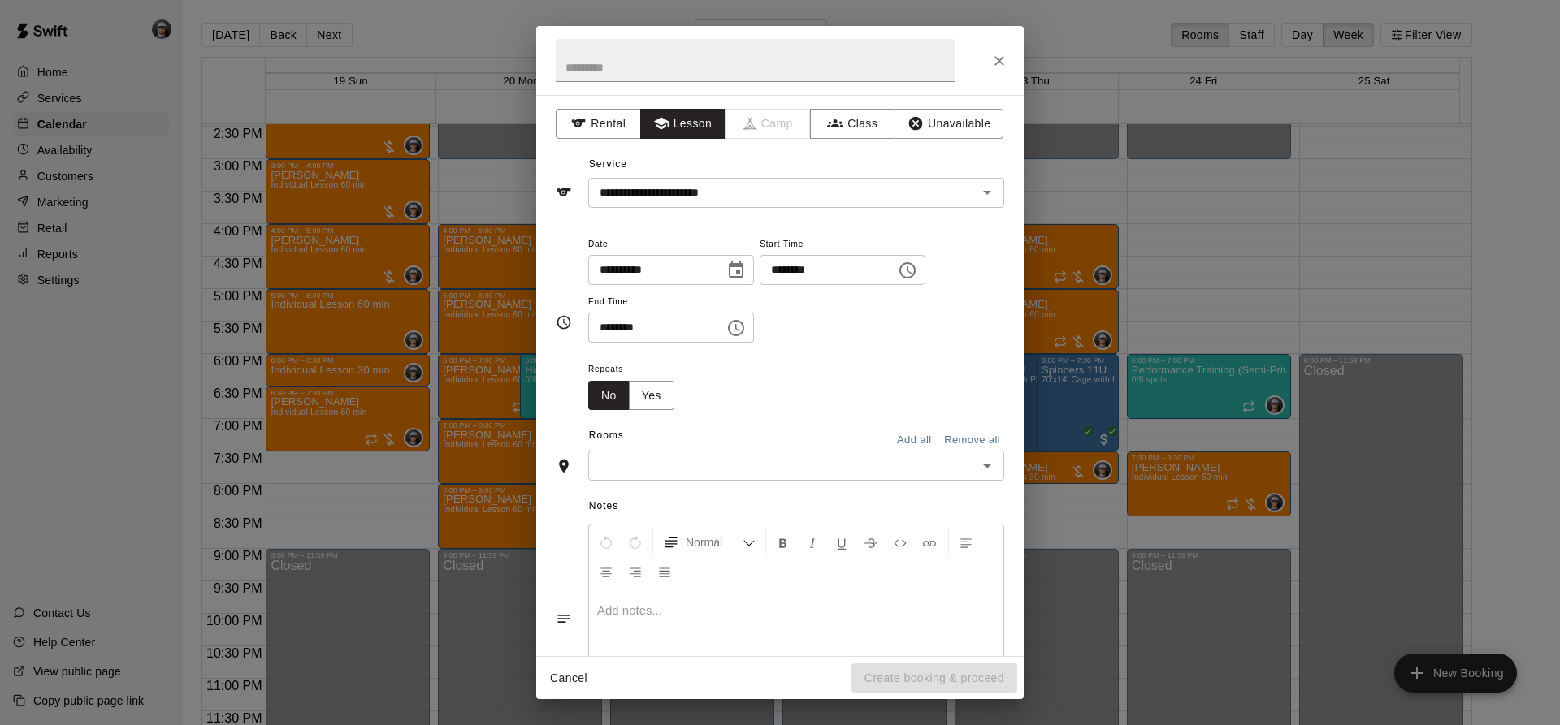
click at [779, 472] on input "text" at bounding box center [782, 466] width 379 height 20
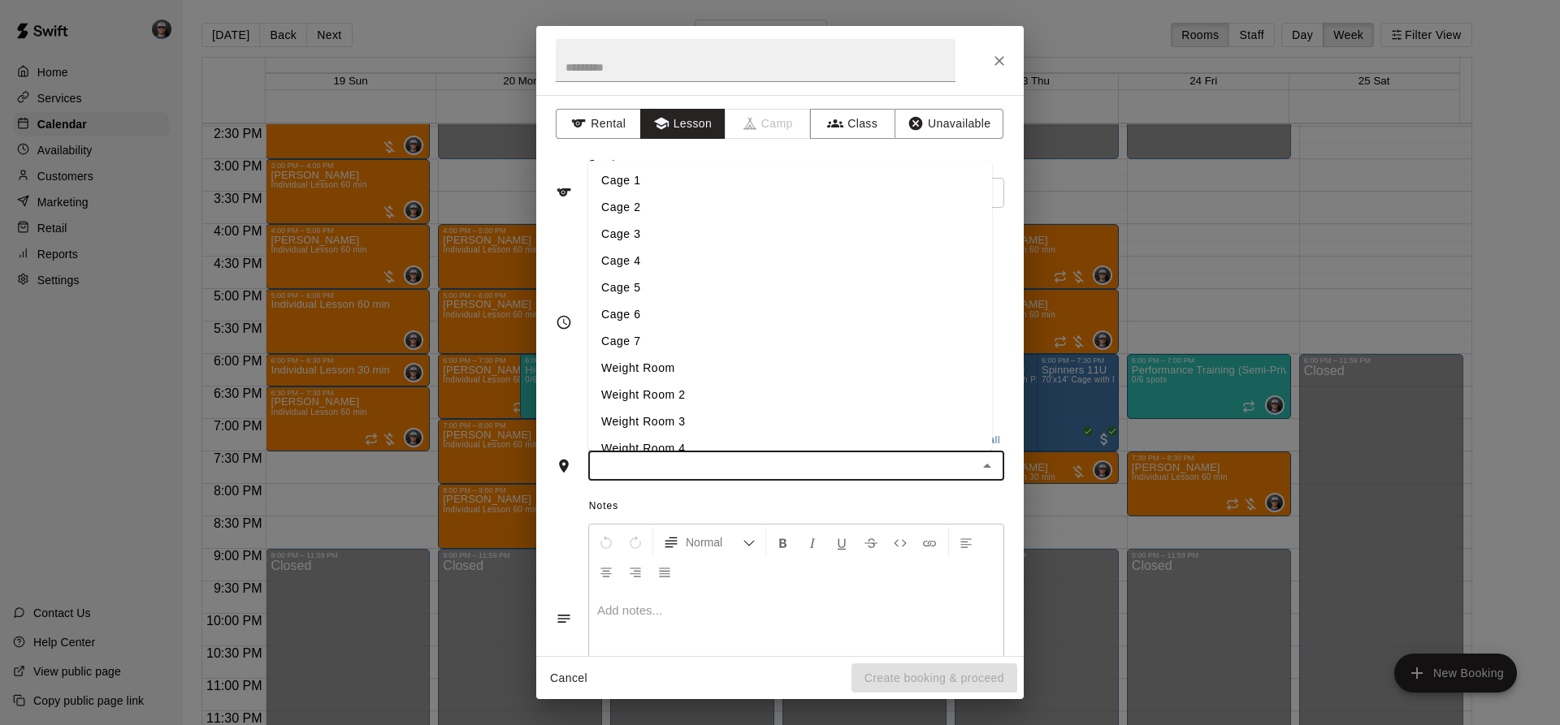
click at [634, 240] on li "Cage 3" at bounding box center [790, 234] width 404 height 27
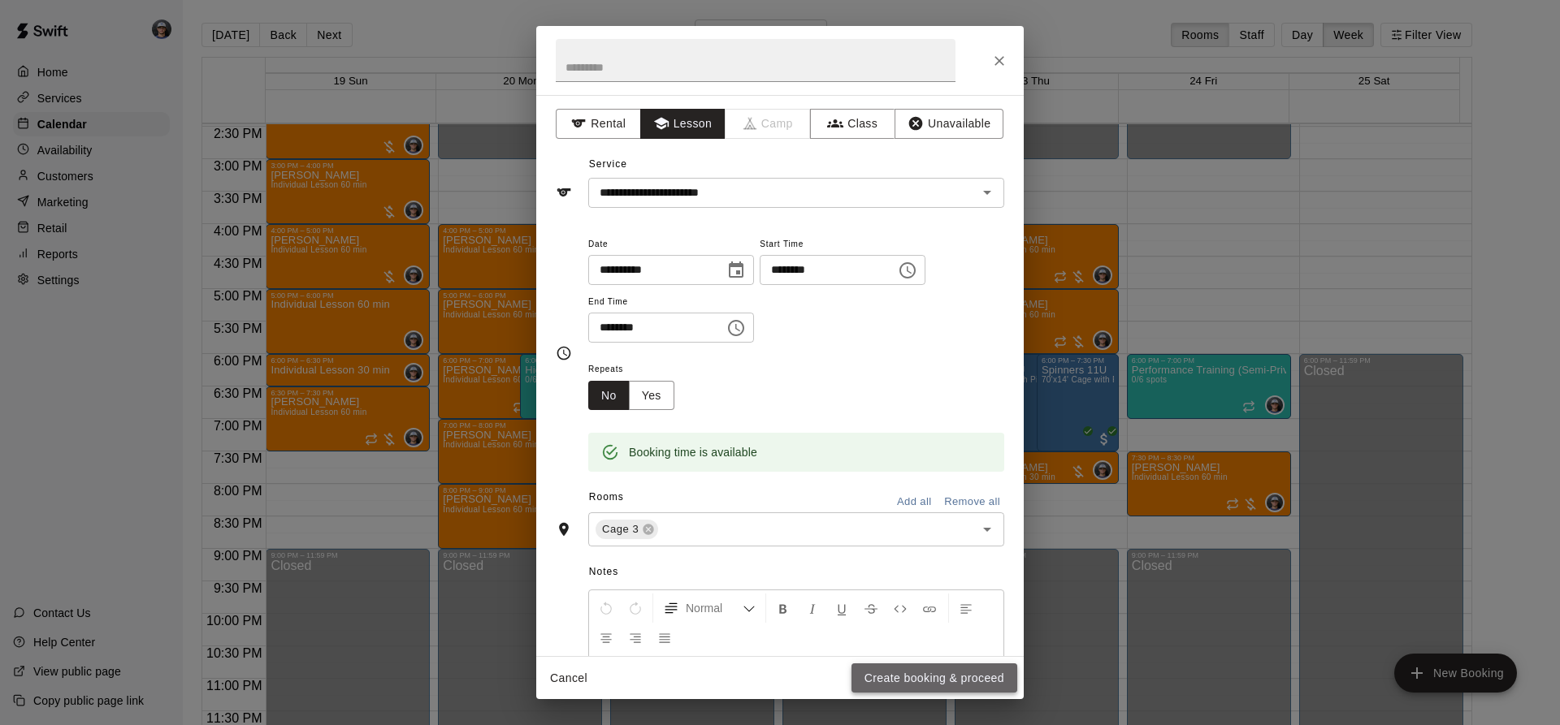
click at [937, 685] on button "Create booking & proceed" at bounding box center [934, 679] width 166 height 30
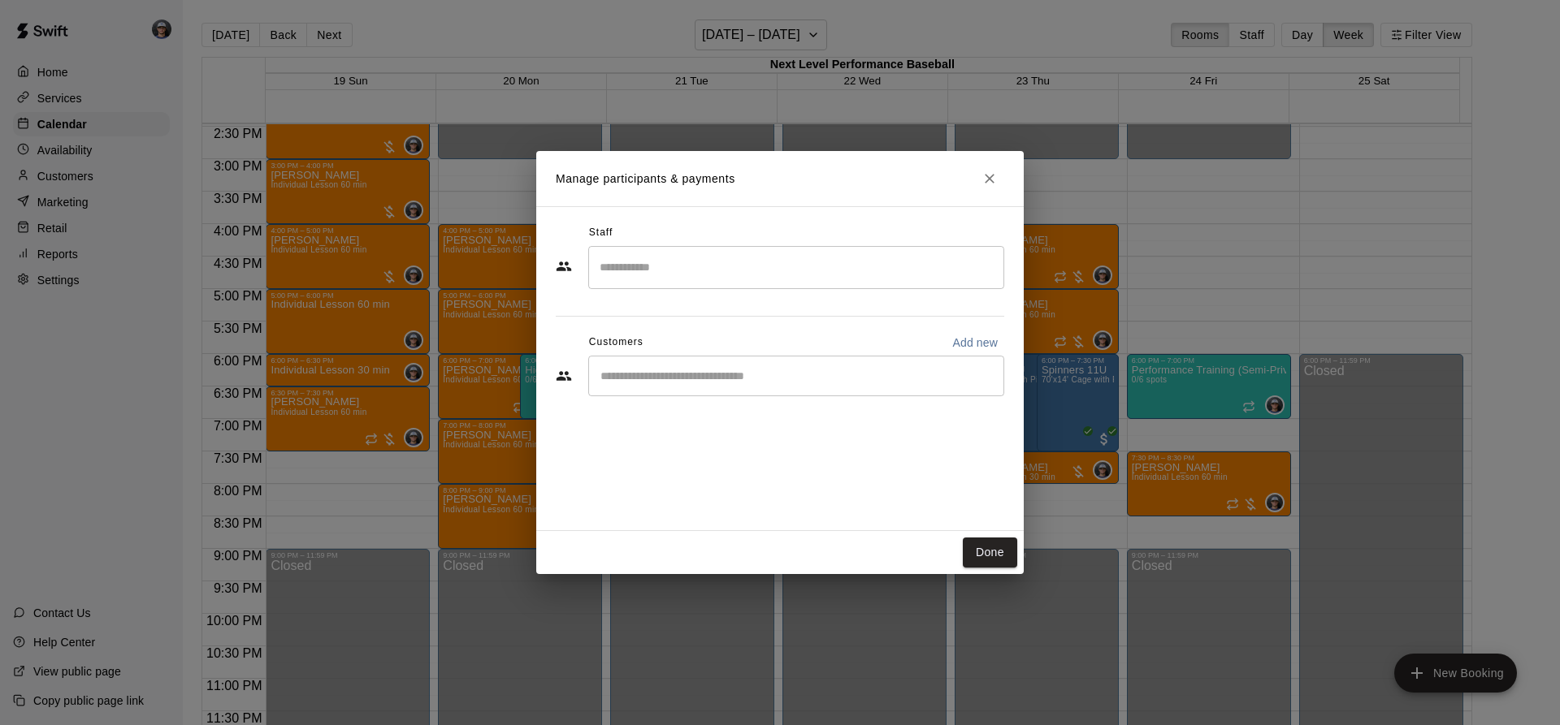
click at [691, 284] on div "​" at bounding box center [796, 267] width 416 height 43
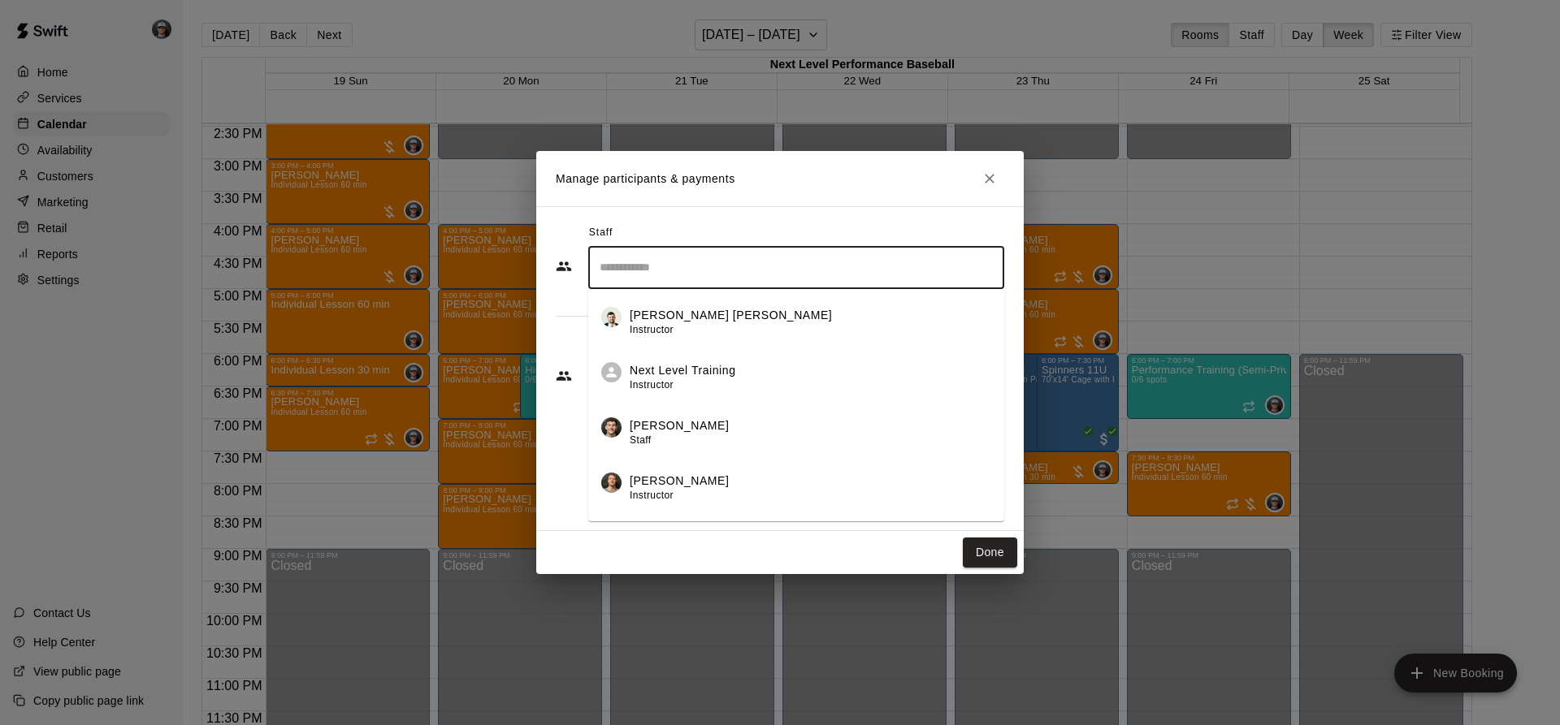
scroll to position [210, 0]
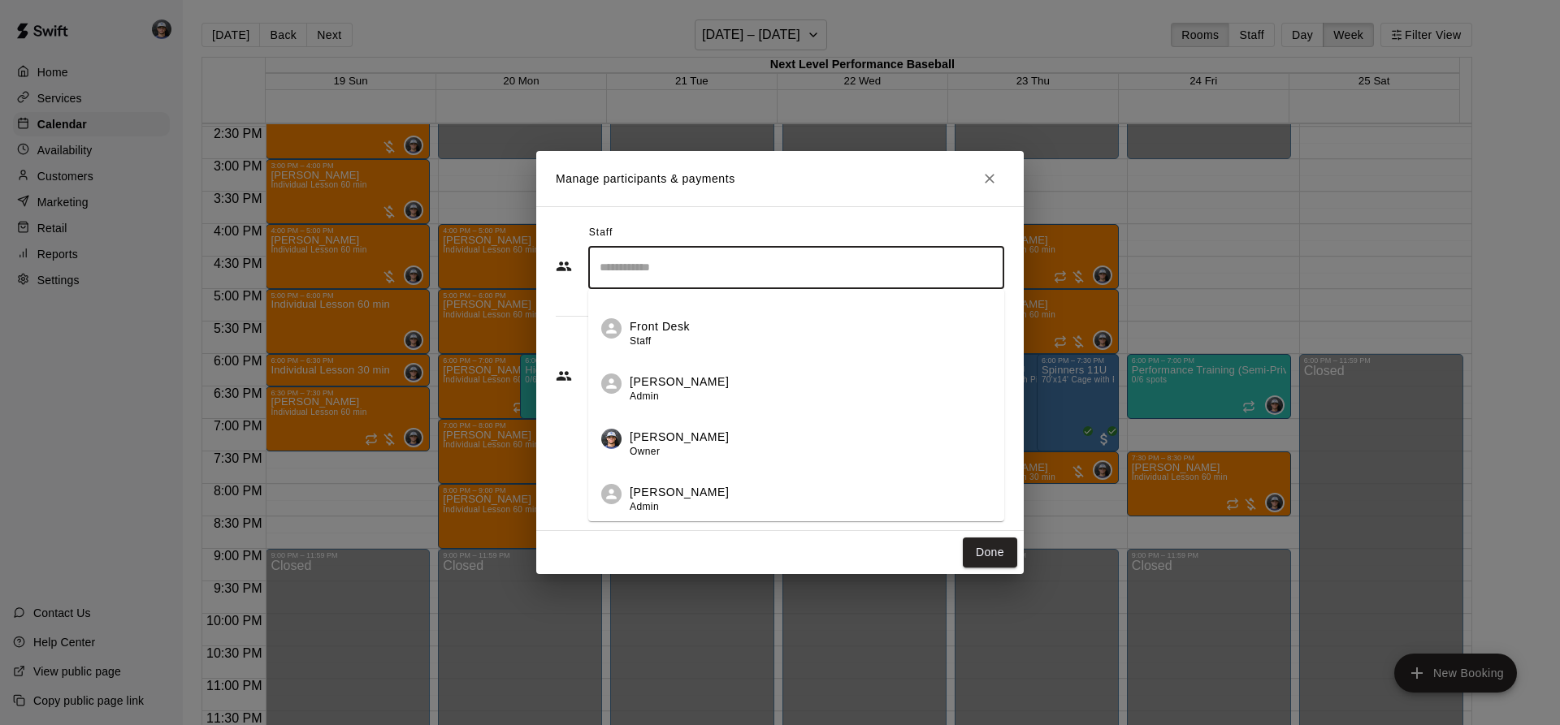
click at [716, 429] on p "[PERSON_NAME]" at bounding box center [679, 437] width 99 height 17
